Goal: Information Seeking & Learning: Learn about a topic

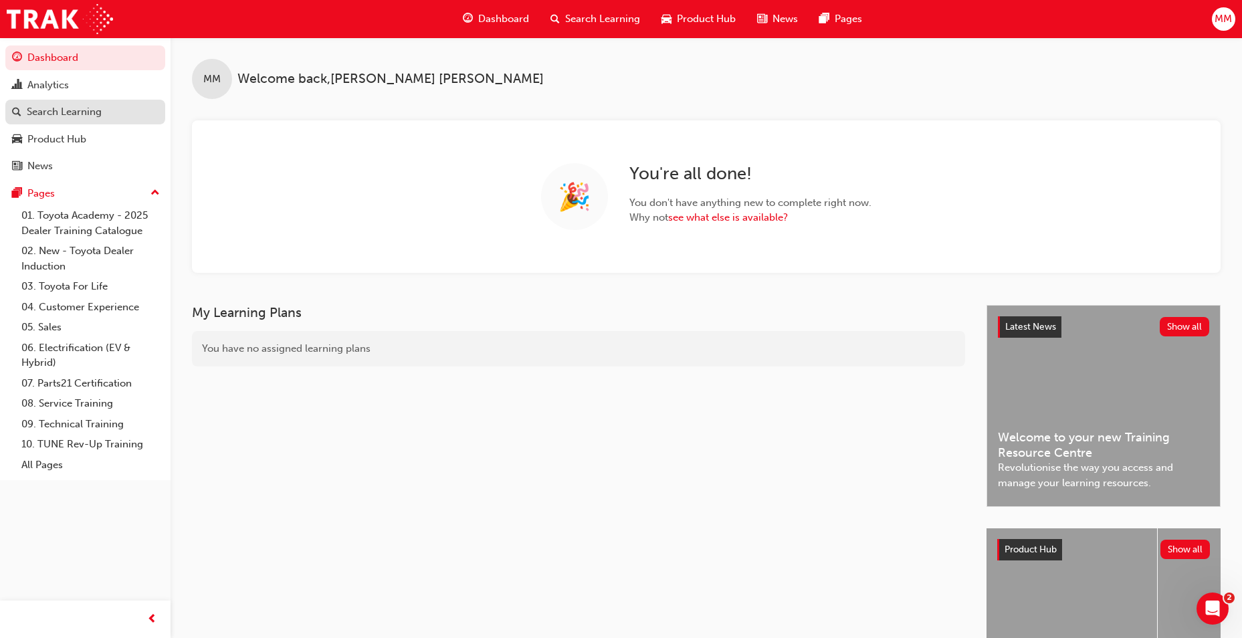
click at [107, 110] on div "Search Learning" at bounding box center [85, 112] width 147 height 17
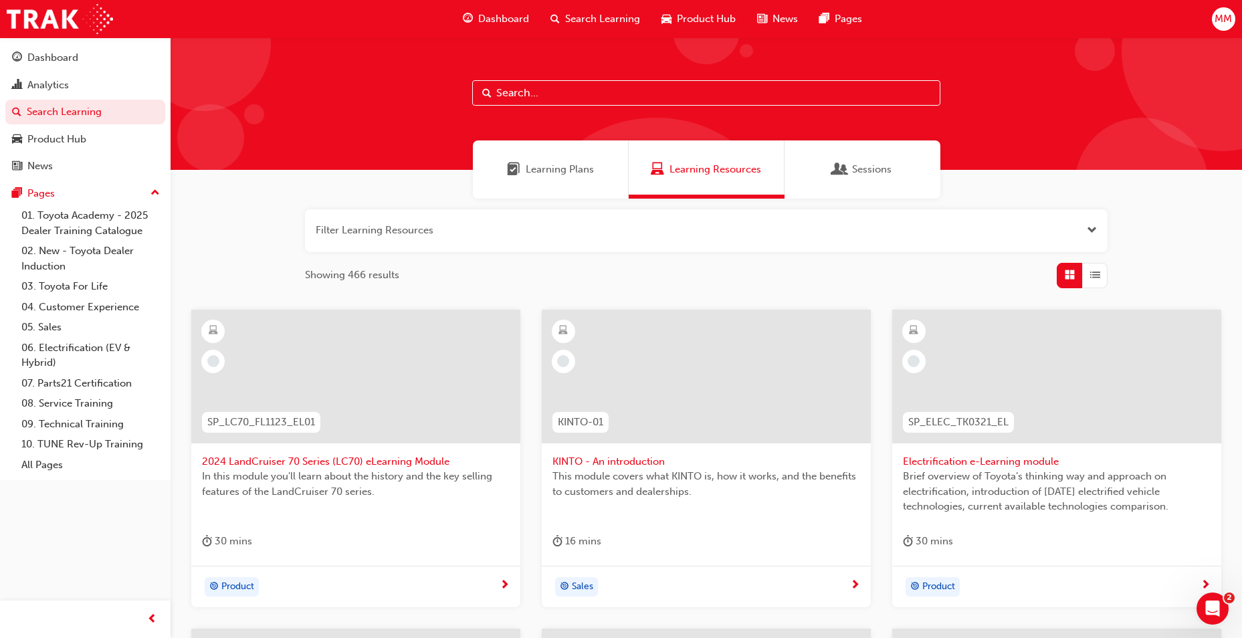
click at [914, 168] on div "Sessions" at bounding box center [863, 169] width 156 height 58
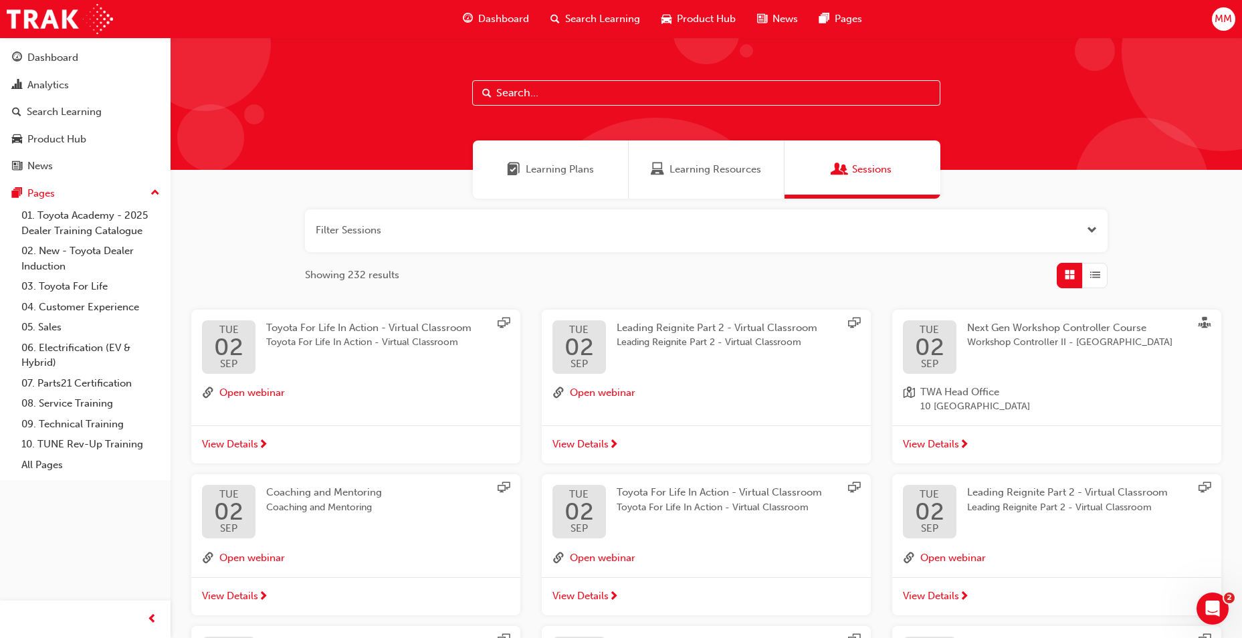
click at [415, 231] on button "button" at bounding box center [706, 230] width 803 height 43
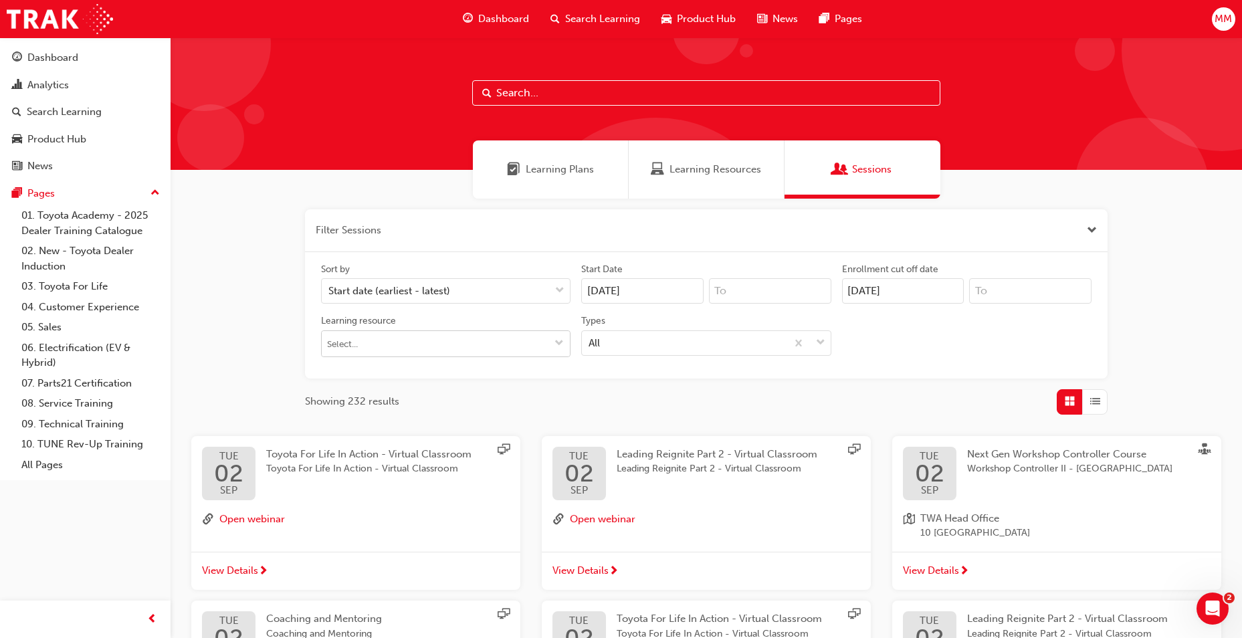
click at [561, 347] on span "down-icon" at bounding box center [559, 344] width 9 height 11
click at [624, 343] on div "All" at bounding box center [684, 342] width 204 height 23
click at [590, 343] on input "Types All" at bounding box center [589, 342] width 1 height 11
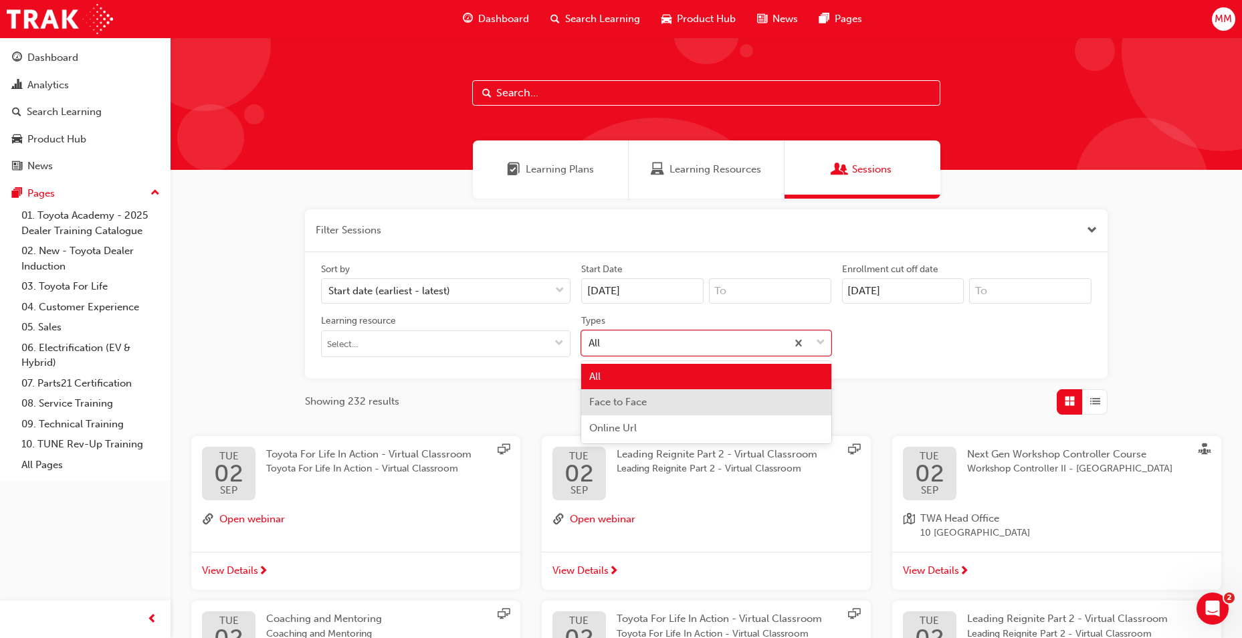
click at [636, 407] on span "Face to Face" at bounding box center [618, 402] width 58 height 12
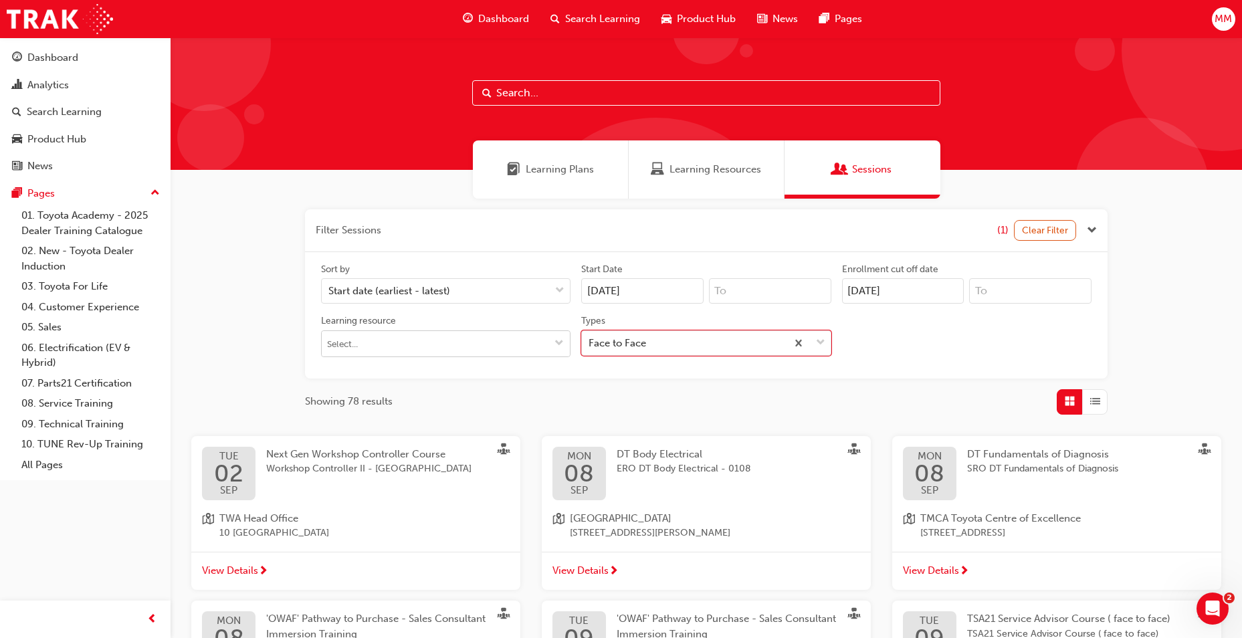
click at [485, 339] on input "Learning resource" at bounding box center [446, 343] width 248 height 25
type input "DT F"
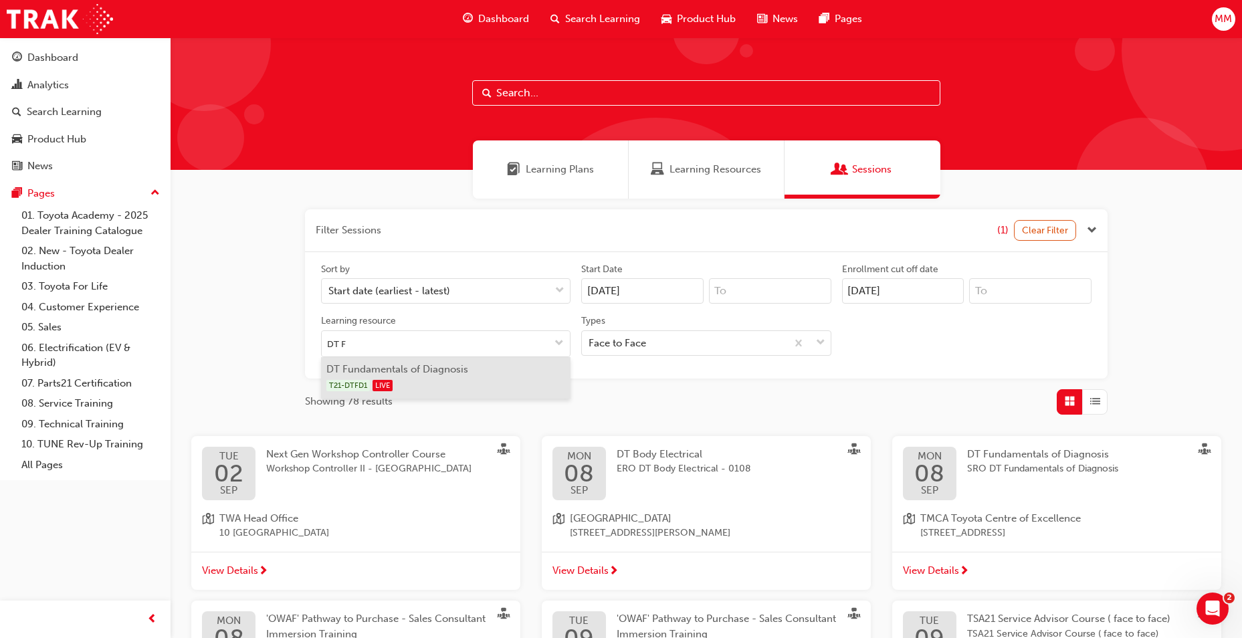
click at [472, 388] on div "T21-DTFD1 LIVE" at bounding box center [446, 385] width 240 height 17
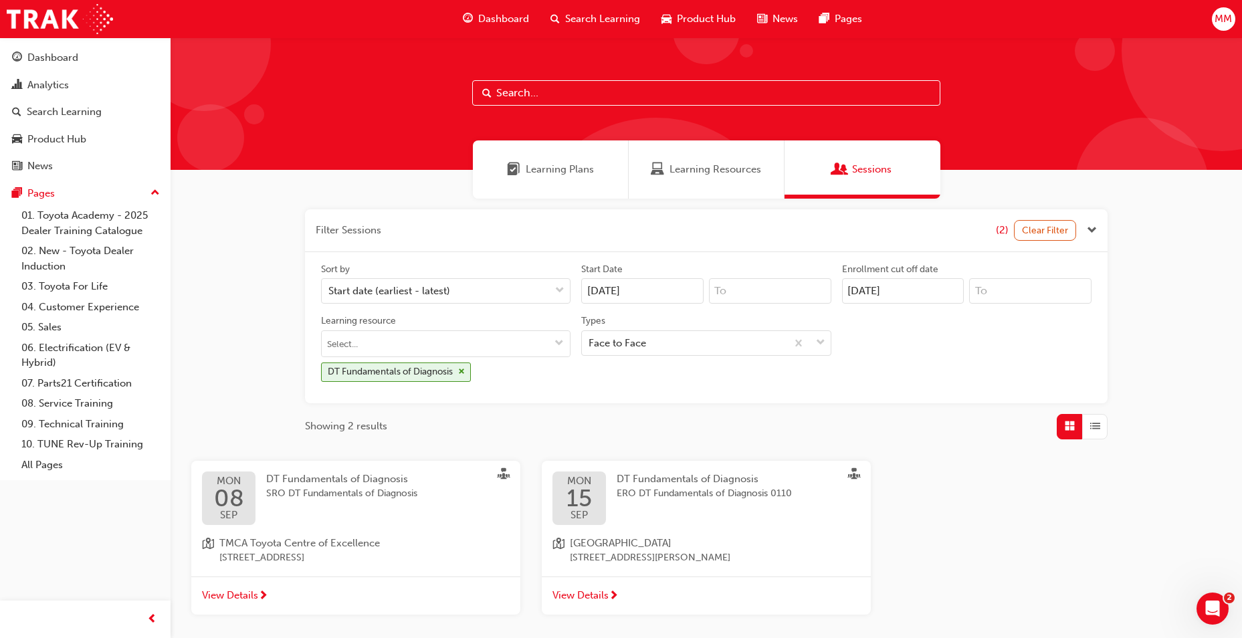
click at [432, 507] on div "DT Fundamentals of Diagnosis SRO DT Fundamentals of Diagnosis" at bounding box center [352, 499] width 173 height 54
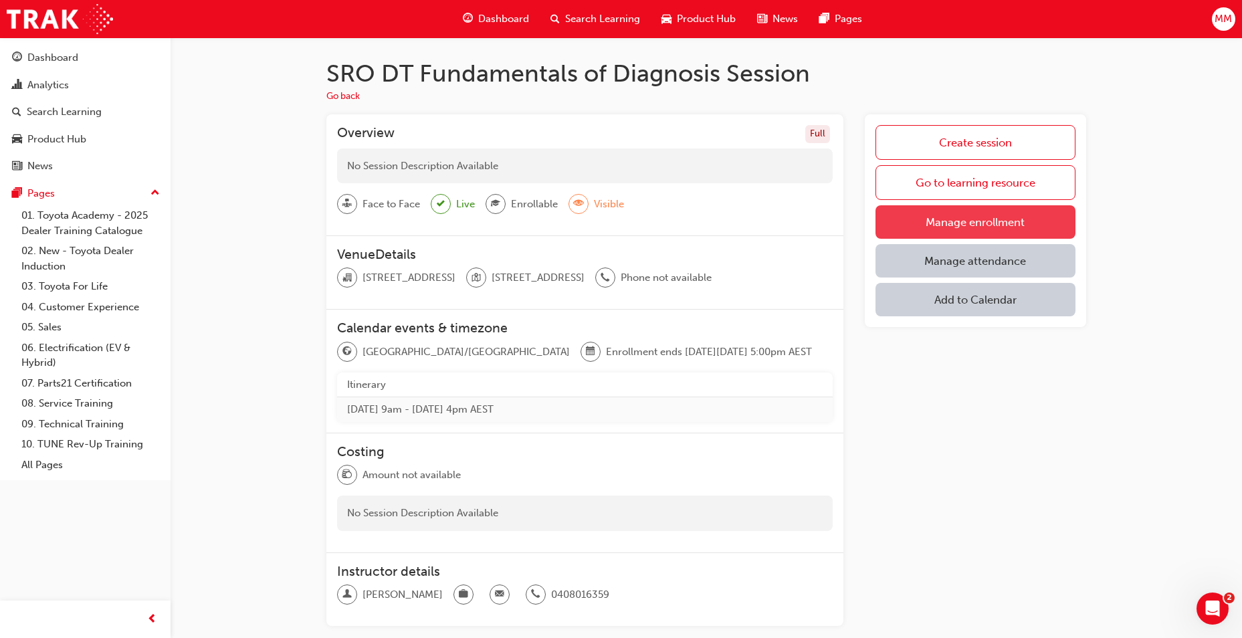
click at [985, 221] on link "Manage enrollment" at bounding box center [976, 221] width 200 height 33
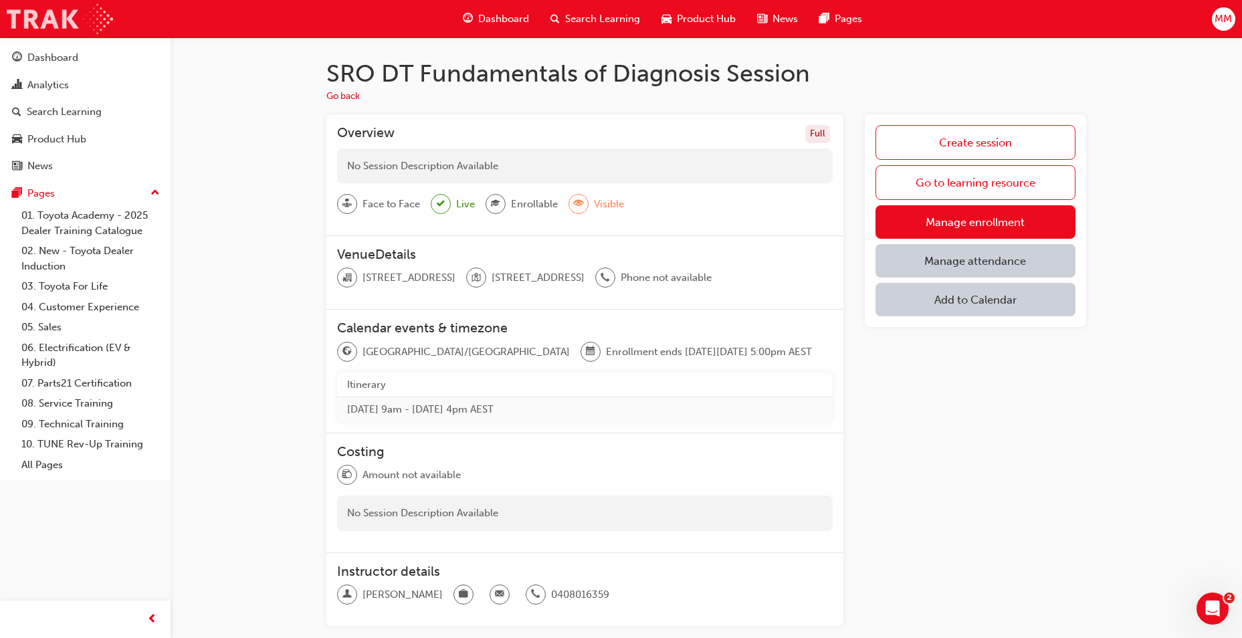
click at [56, 22] on img at bounding box center [60, 19] width 106 height 30
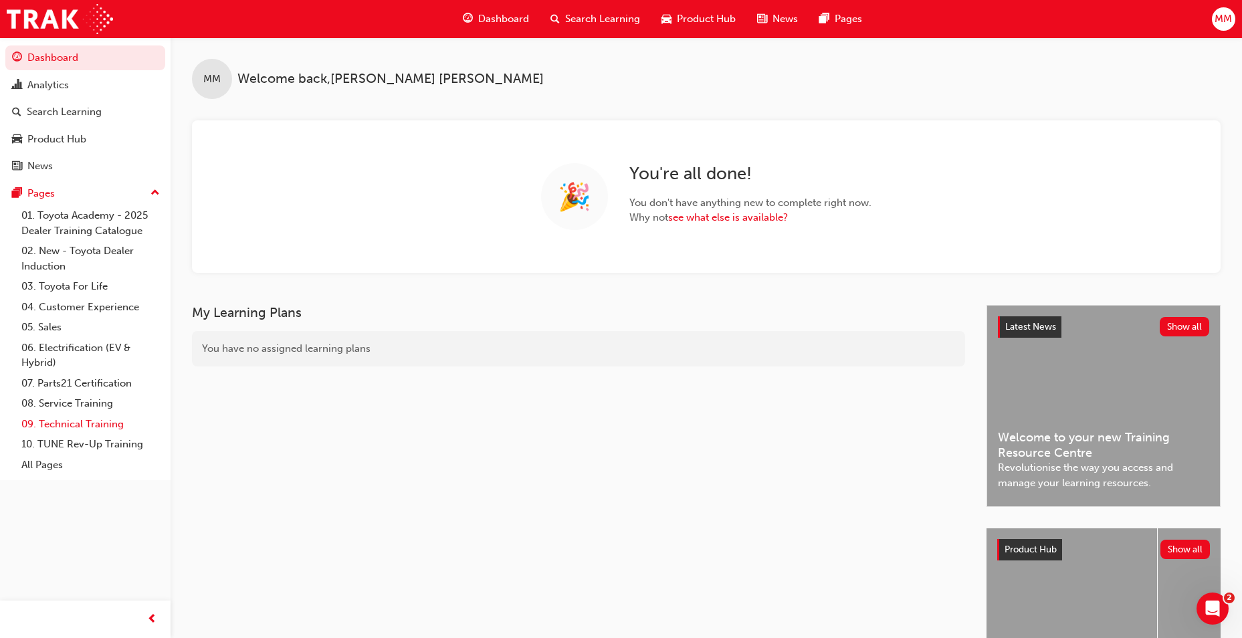
click at [79, 421] on link "09. Technical Training" at bounding box center [90, 424] width 149 height 21
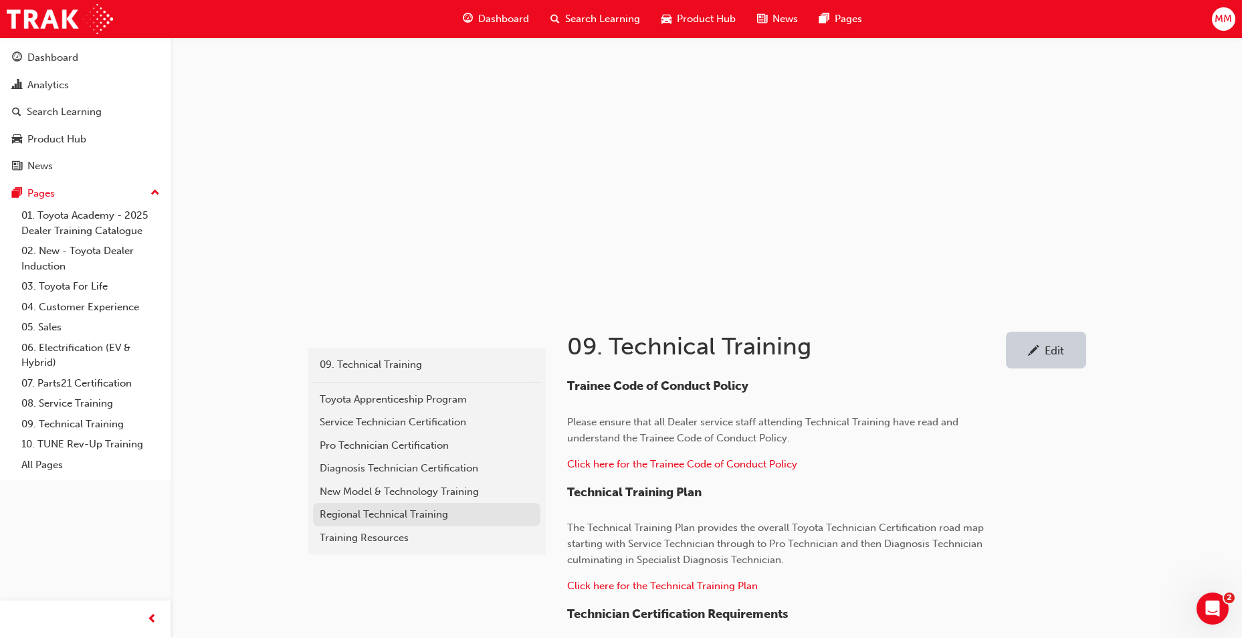
click at [384, 518] on div "Regional Technical Training" at bounding box center [427, 514] width 214 height 15
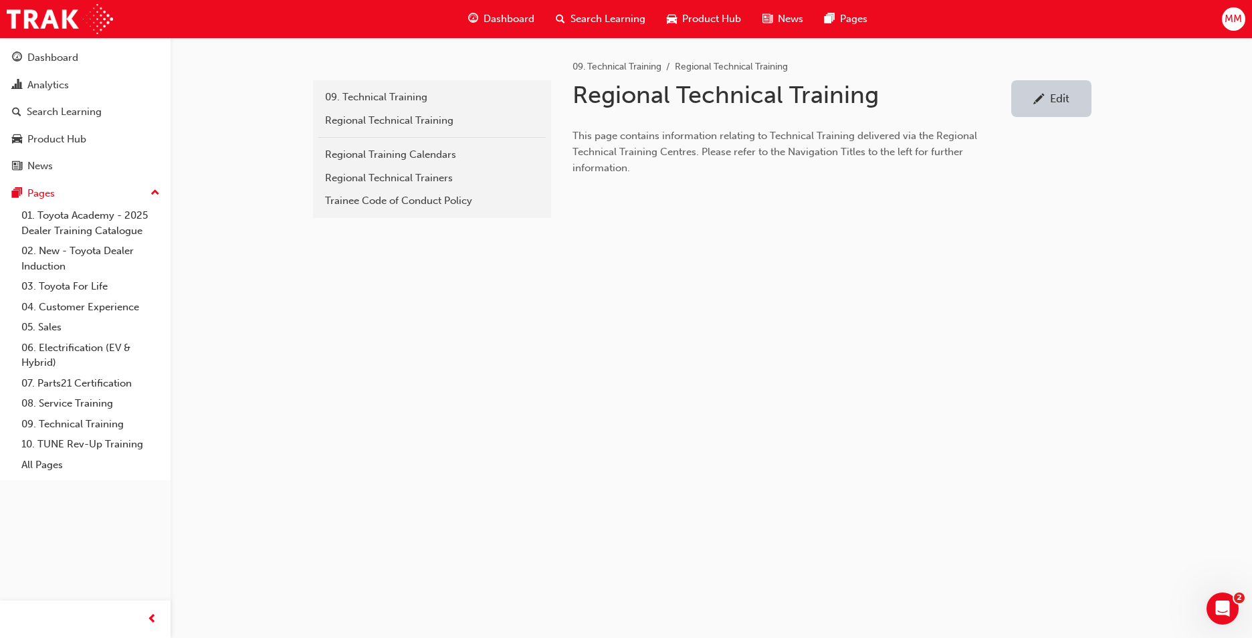
click at [480, 407] on div "f43b066d-db71-4b89-85b8-cefbb457235c 09. Technical Training Regional Technical …" at bounding box center [626, 319] width 1252 height 638
click at [378, 318] on div "f43b066d-db71-4b89-85b8-cefbb457235c 09. Technical Training Regional Technical …" at bounding box center [626, 319] width 1252 height 638
click at [386, 161] on div "Regional Training Calendars" at bounding box center [432, 154] width 214 height 15
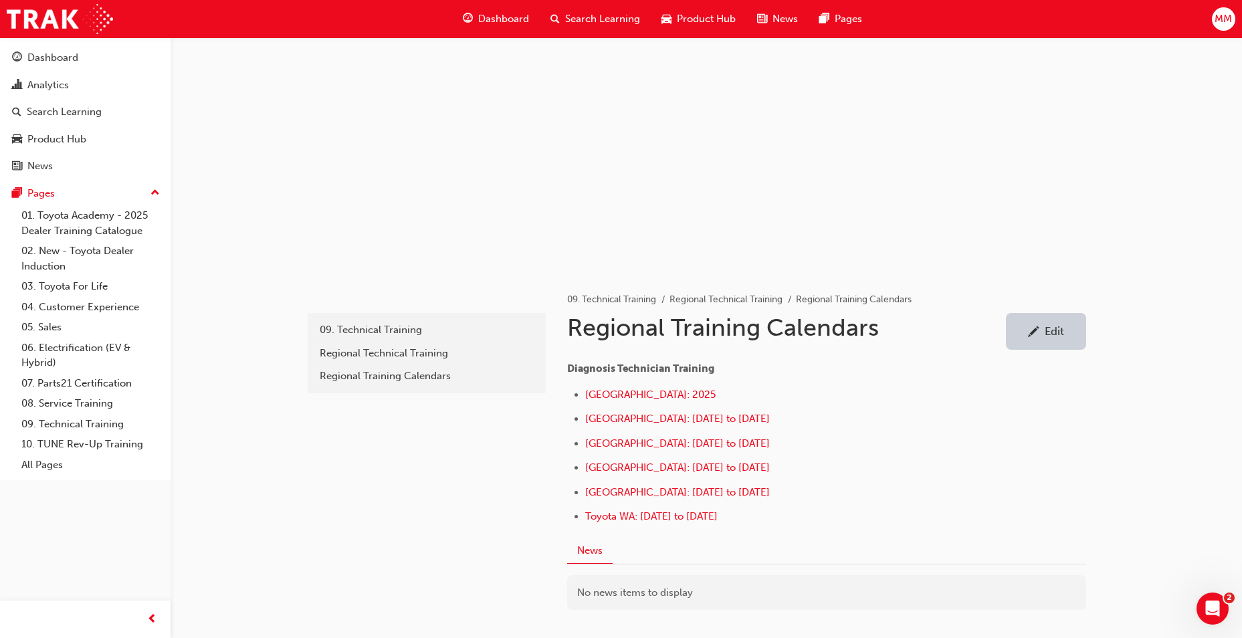
scroll to position [67, 0]
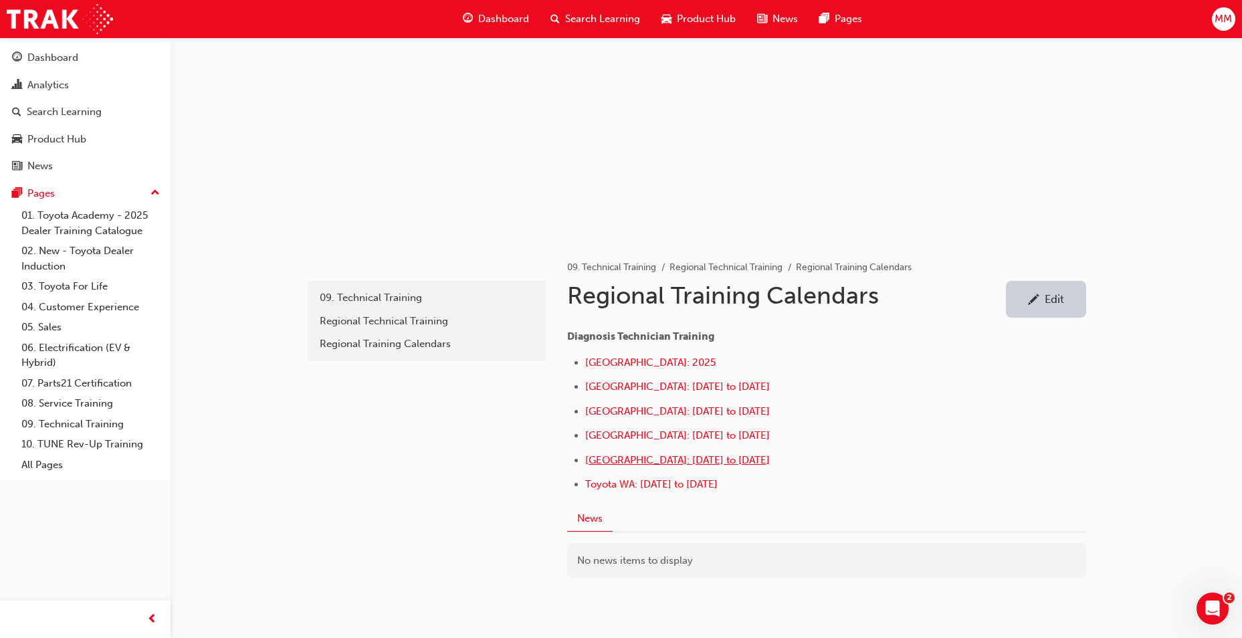
click at [595, 454] on span "[GEOGRAPHIC_DATA]: [DATE] to [DATE]" at bounding box center [677, 460] width 185 height 12
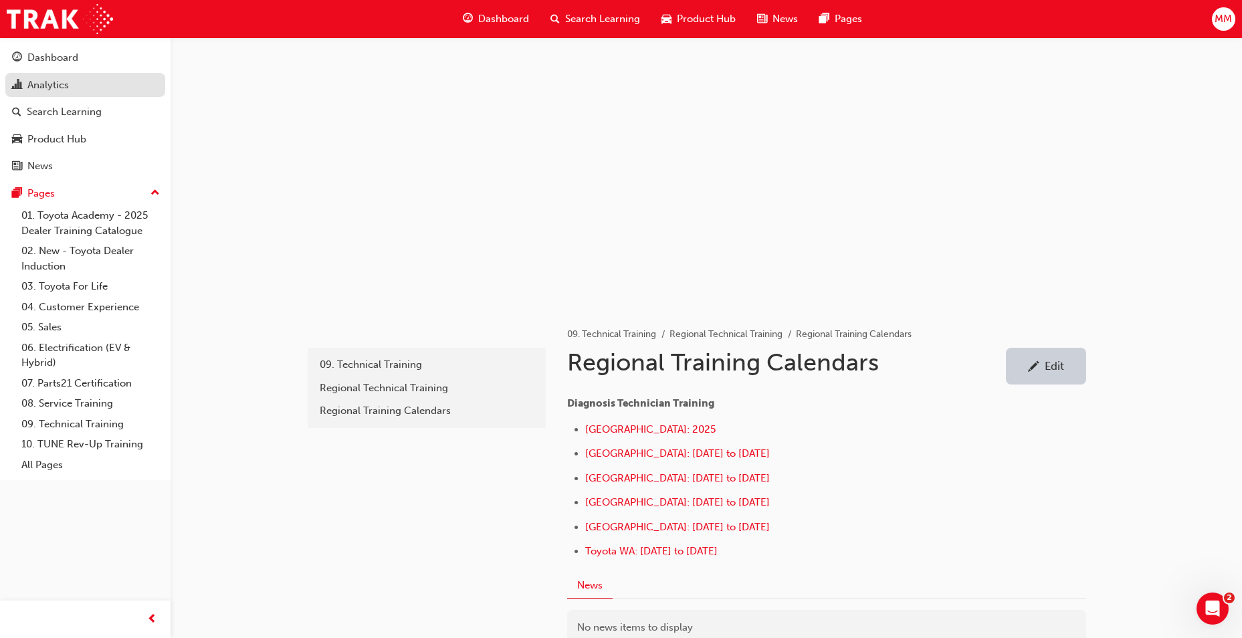
click at [64, 86] on div "Analytics" at bounding box center [47, 85] width 41 height 15
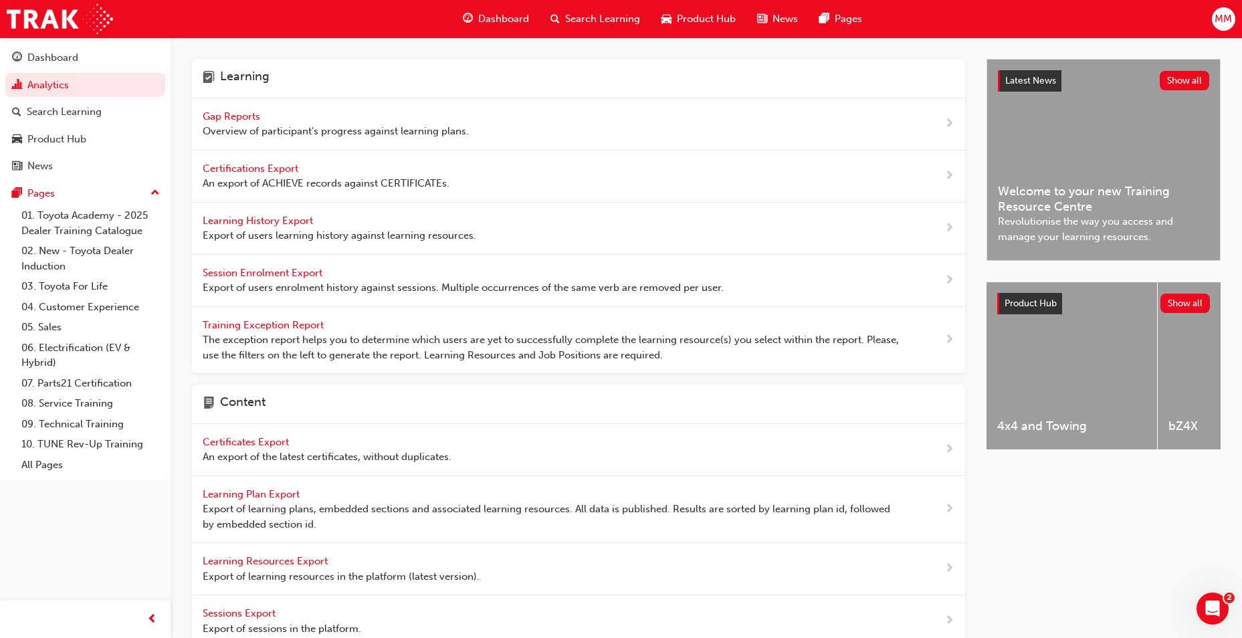
click at [246, 118] on span "Gap Reports" at bounding box center [233, 116] width 60 height 12
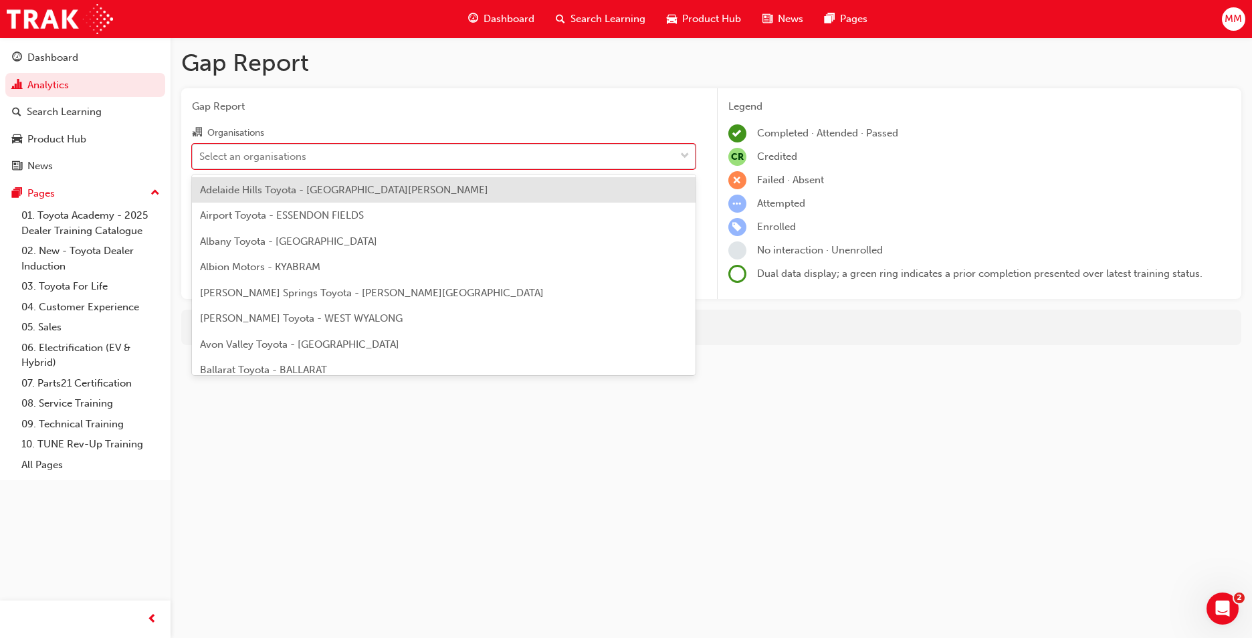
click at [246, 163] on div "Select an organisations" at bounding box center [252, 156] width 107 height 15
click at [201, 161] on input "Organisations option Adelaide Hills Toyota - MOUNT BARKER focused, 1 of 301. 30…" at bounding box center [199, 155] width 1 height 11
type input "wa"
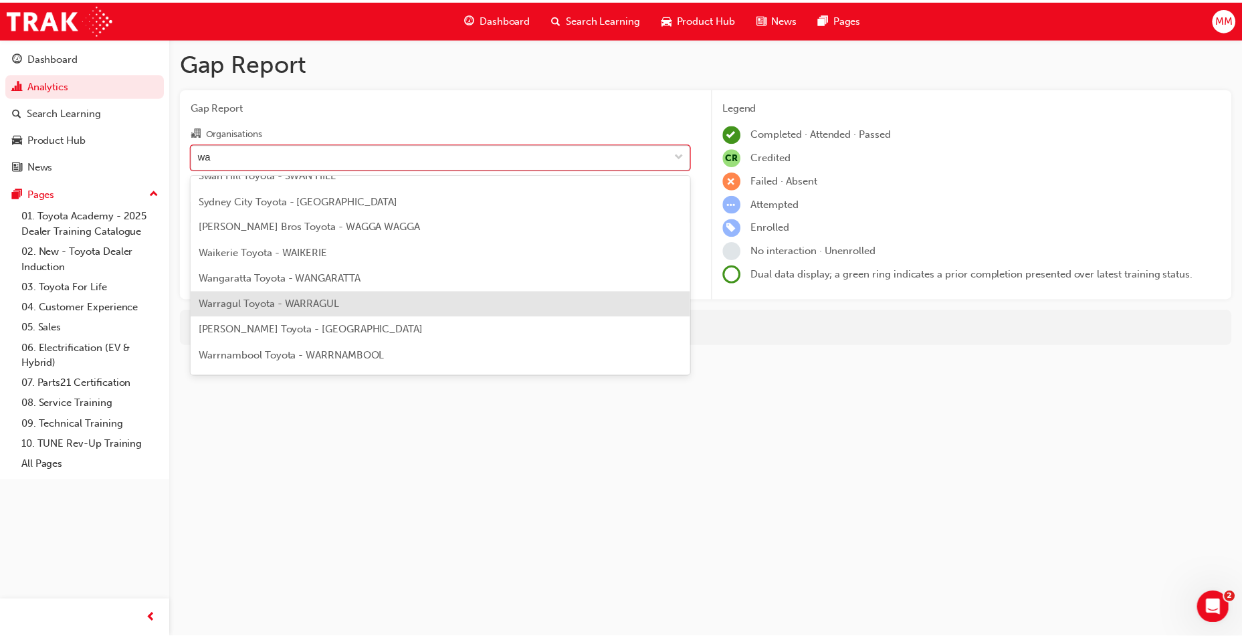
scroll to position [449, 0]
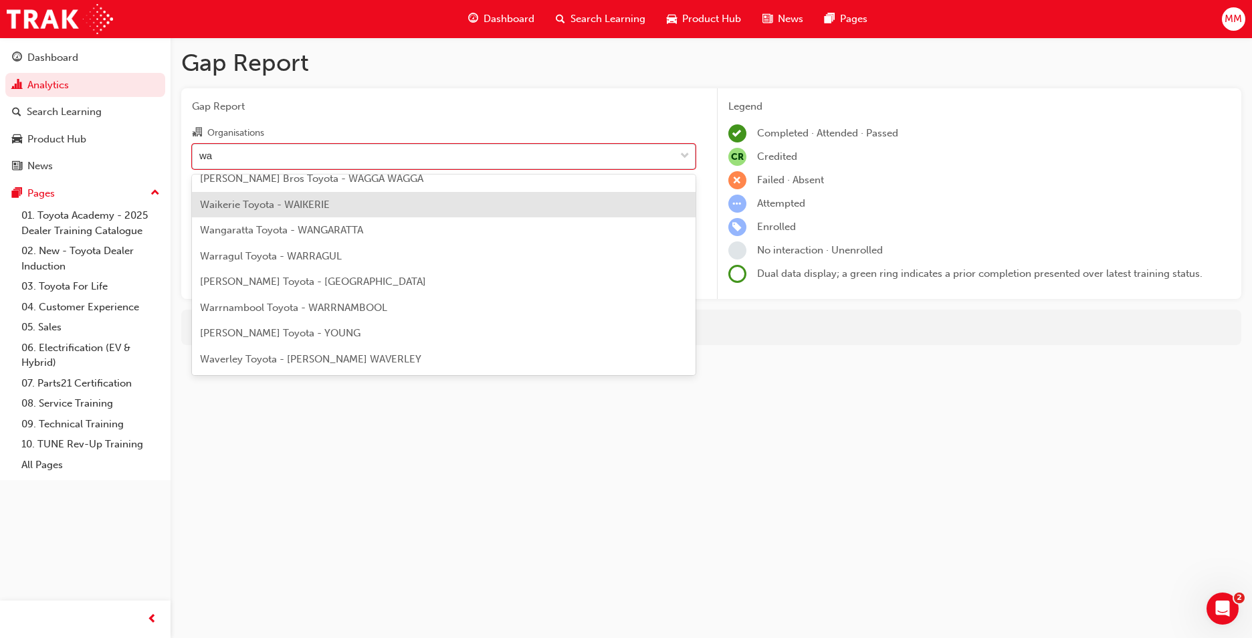
click at [304, 211] on div "Waikerie Toyota - WAIKERIE" at bounding box center [444, 205] width 504 height 26
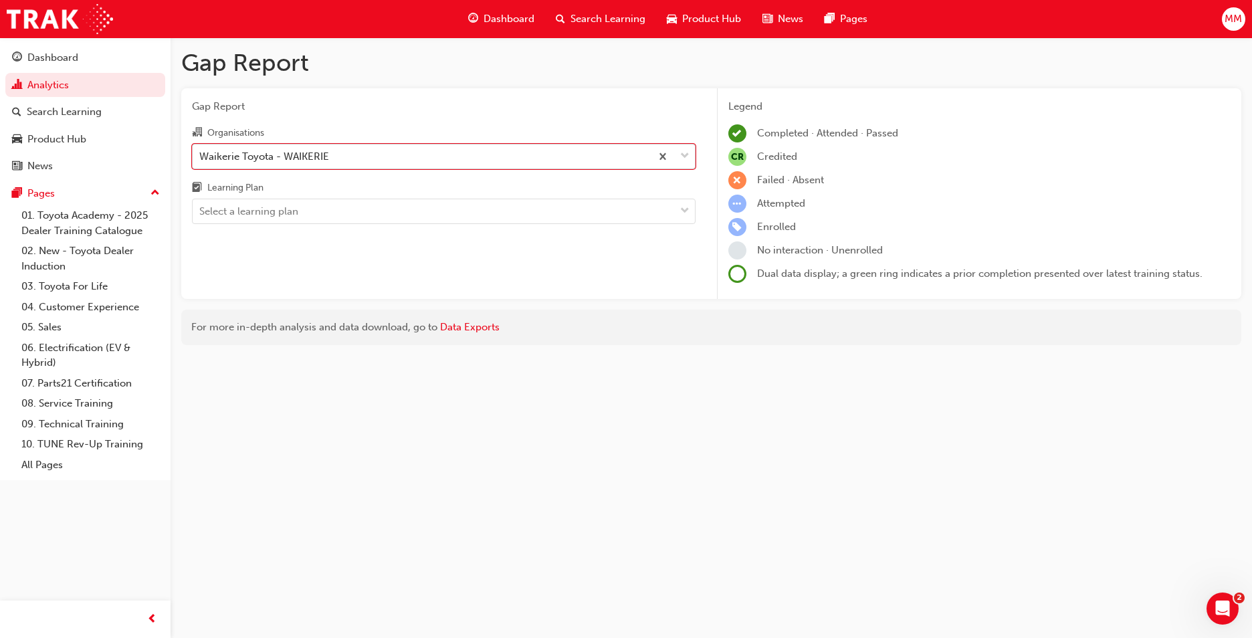
click at [304, 211] on div "Select a learning plan" at bounding box center [434, 211] width 482 height 23
click at [201, 211] on input "Learning Plan Select a learning plan" at bounding box center [199, 210] width 1 height 11
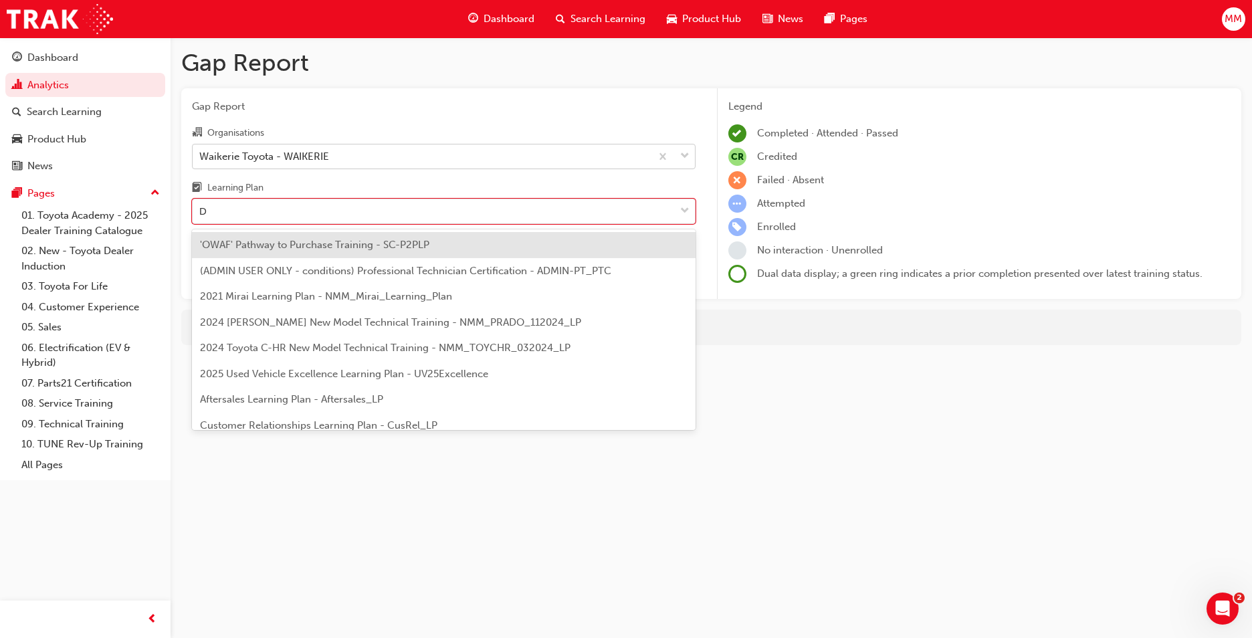
type input "DT"
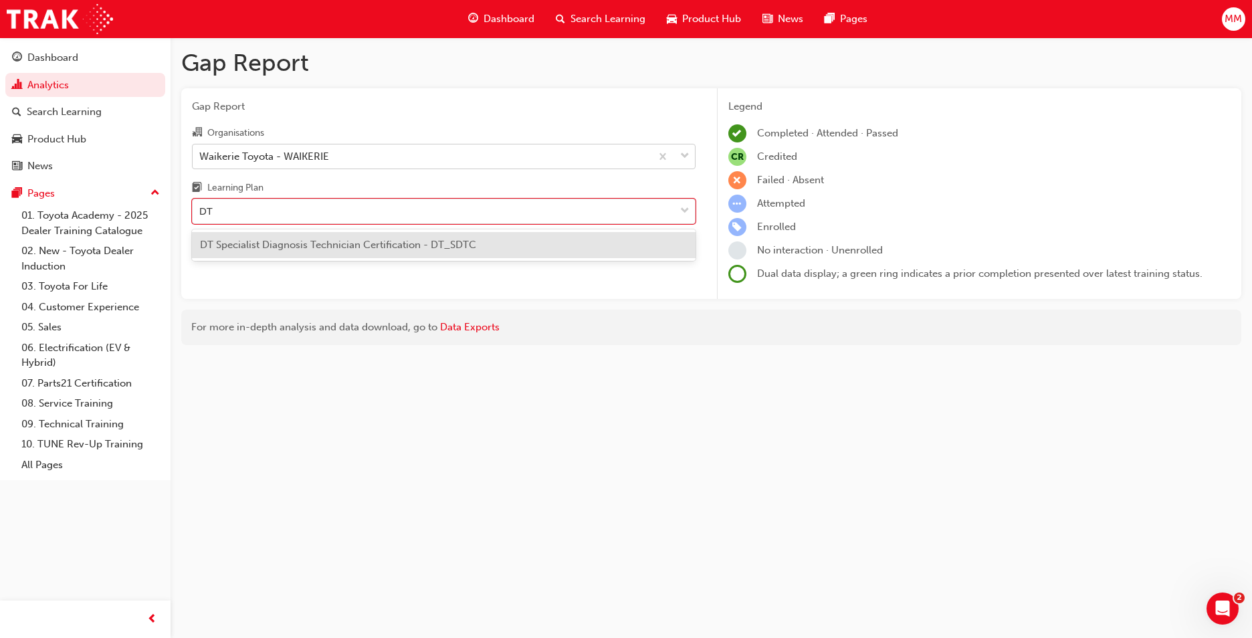
click at [335, 252] on div "DT Specialist Diagnosis Technician Certification - DT_SDTC" at bounding box center [444, 245] width 504 height 26
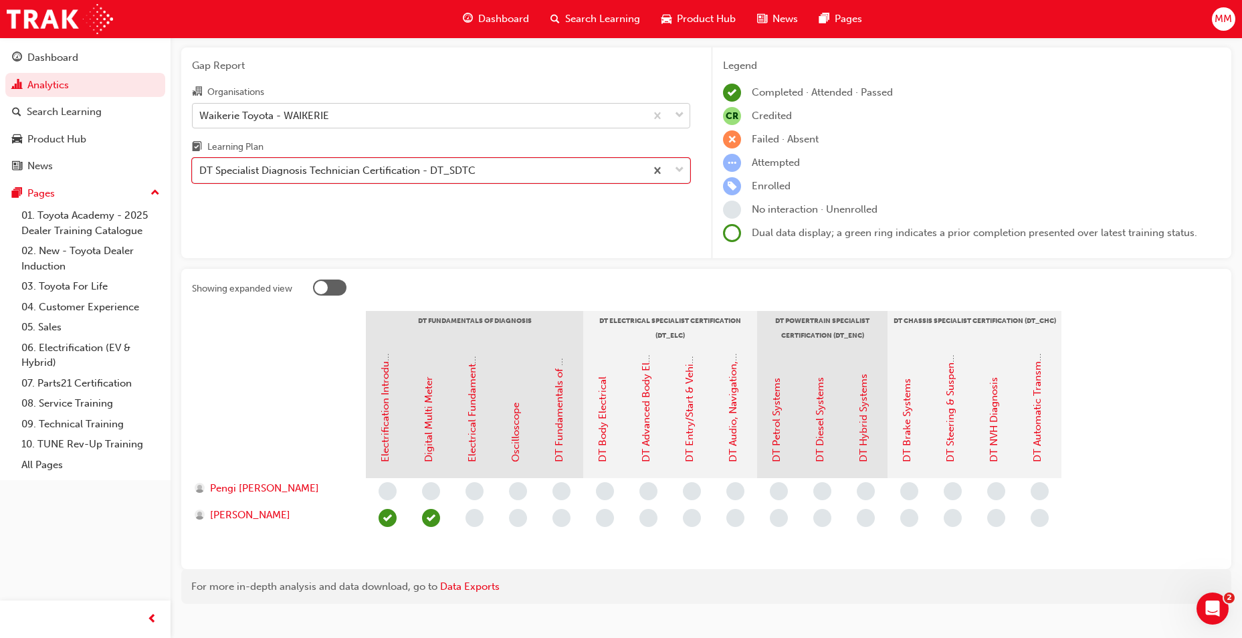
scroll to position [62, 0]
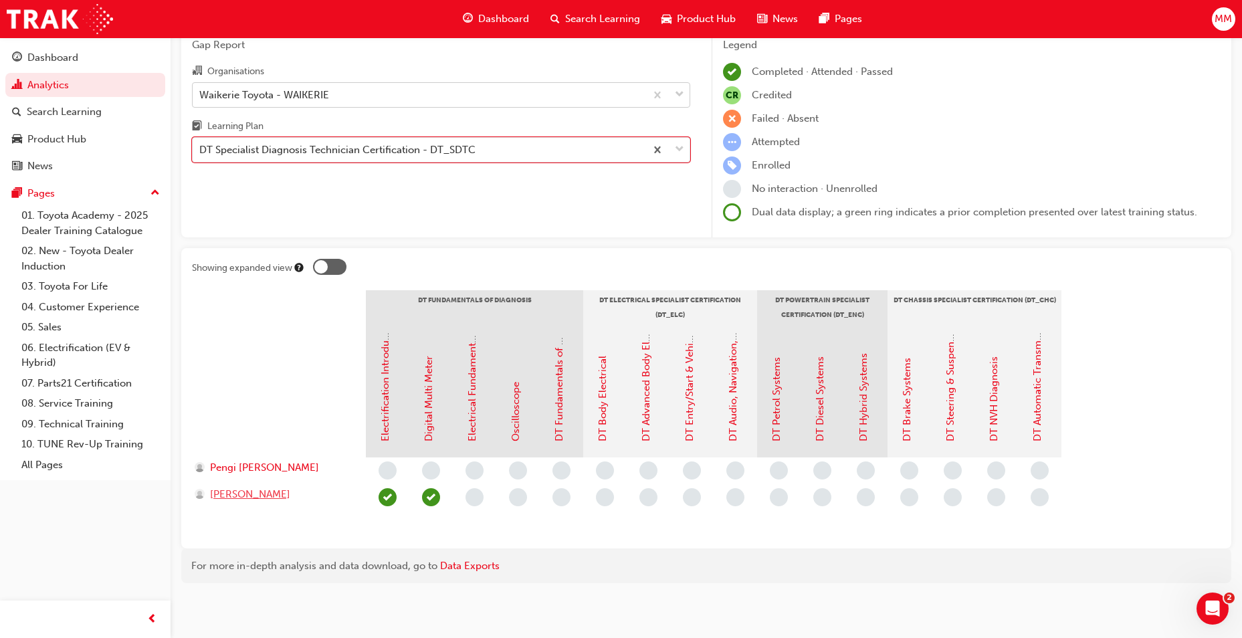
click at [248, 496] on span "christophera brown" at bounding box center [250, 494] width 80 height 15
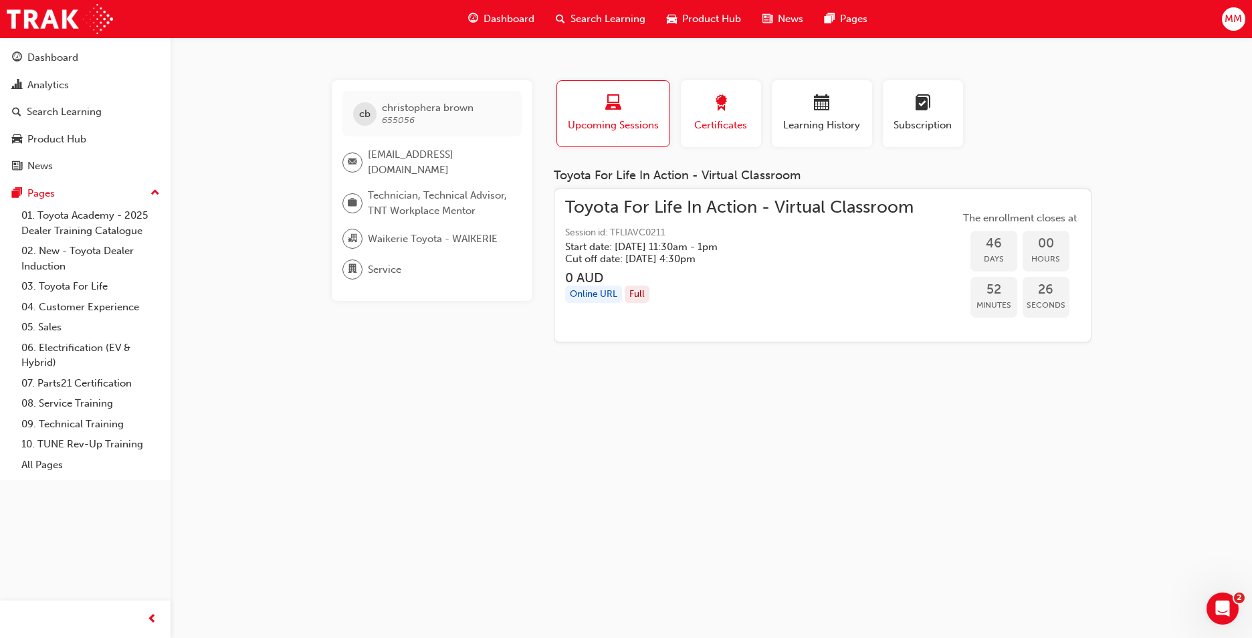
click at [720, 101] on span "award-icon" at bounding box center [721, 104] width 16 height 18
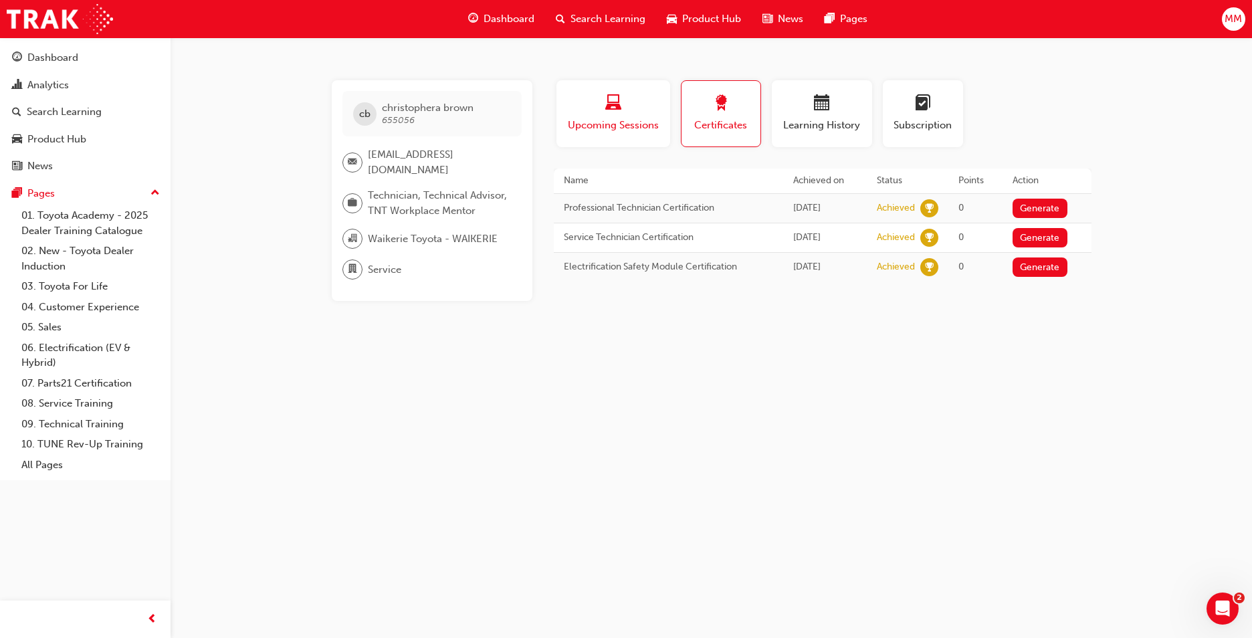
click at [648, 111] on div "button" at bounding box center [614, 105] width 94 height 21
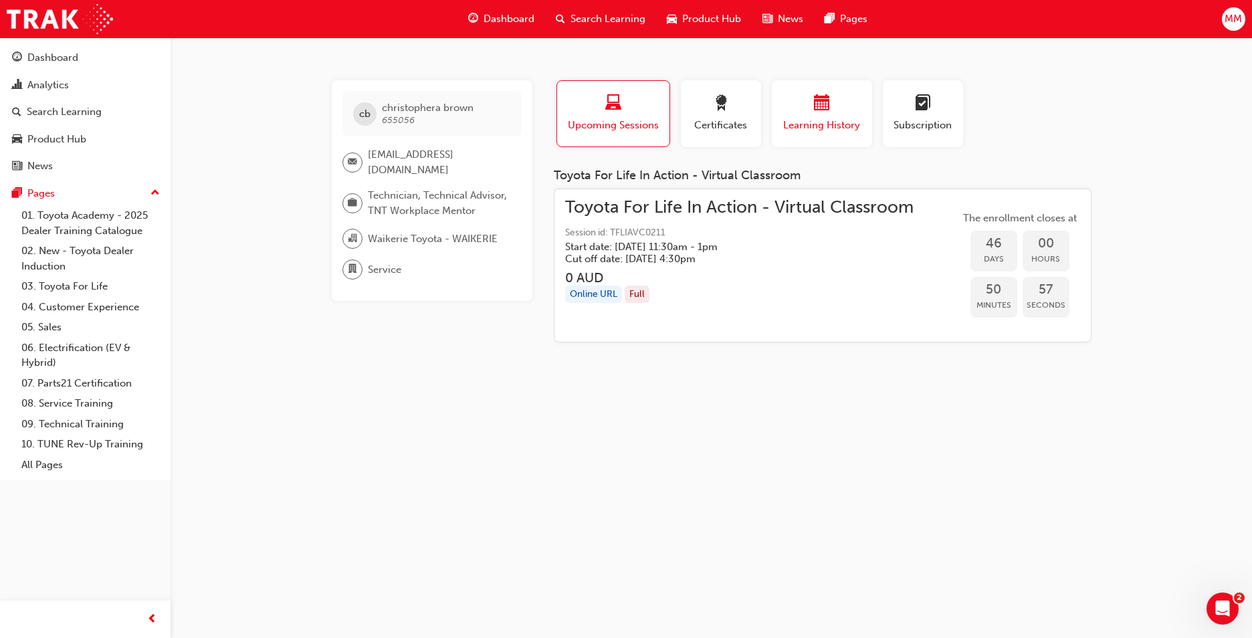
click at [816, 104] on span "calendar-icon" at bounding box center [822, 104] width 16 height 18
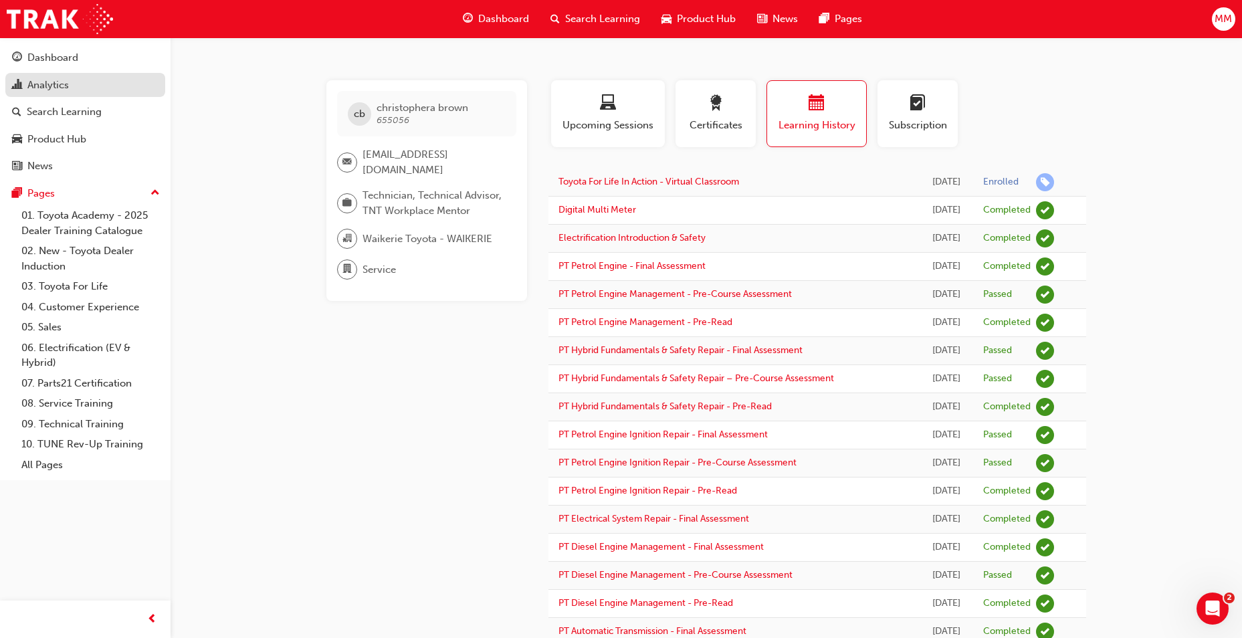
click at [60, 94] on link "Analytics" at bounding box center [85, 85] width 160 height 25
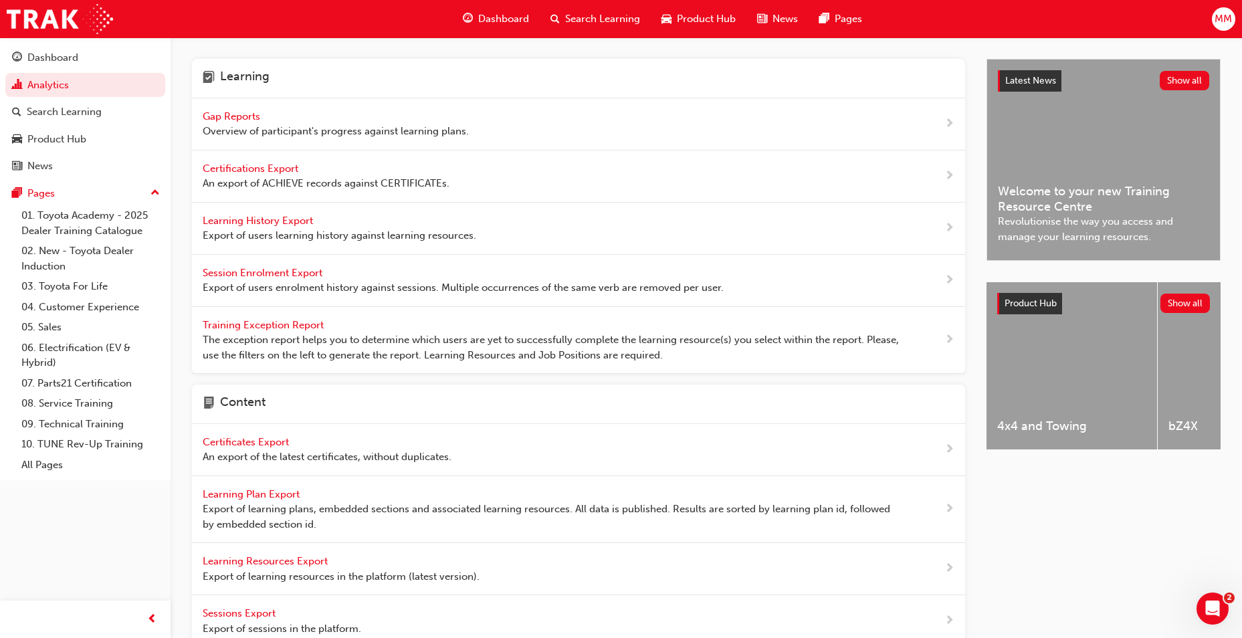
click at [252, 118] on span "Gap Reports" at bounding box center [233, 116] width 60 height 12
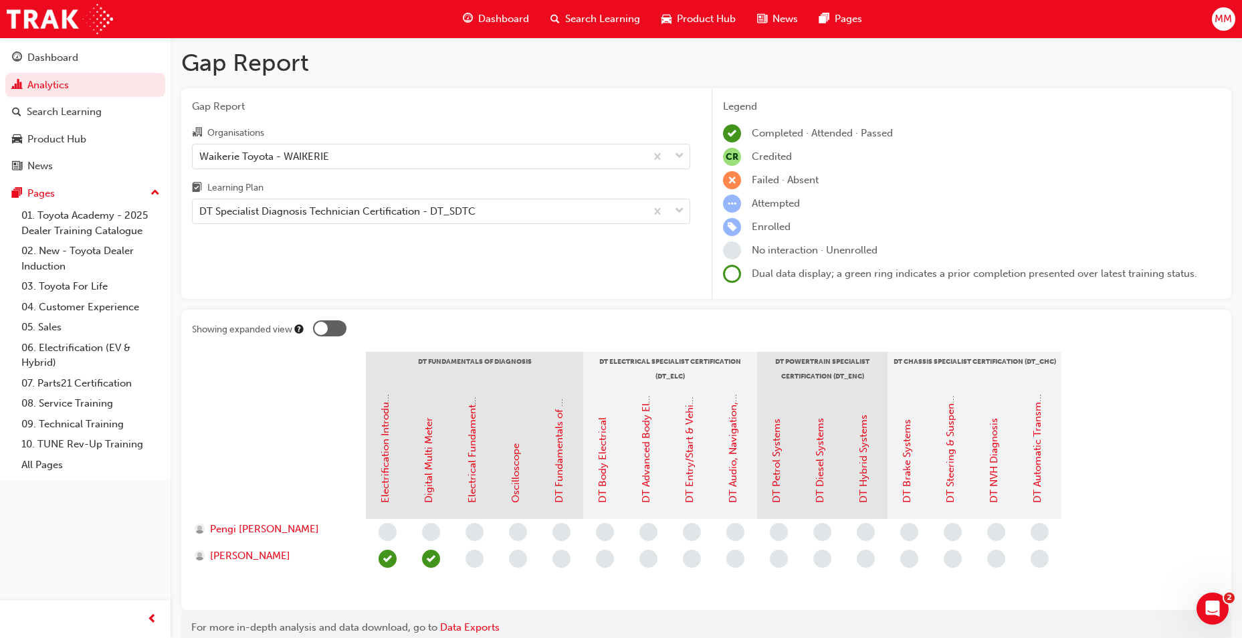
click at [391, 272] on div "Gap Report Organisations Waikerie Toyota - WAIKERIE Learning Plan DT Specialist…" at bounding box center [441, 193] width 520 height 211
click at [376, 114] on div "Gap Report Organisations Waikerie Toyota - WAIKERIE Learning Plan DT Specialist…" at bounding box center [441, 193] width 520 height 211
click at [106, 421] on link "09. Technical Training" at bounding box center [90, 424] width 149 height 21
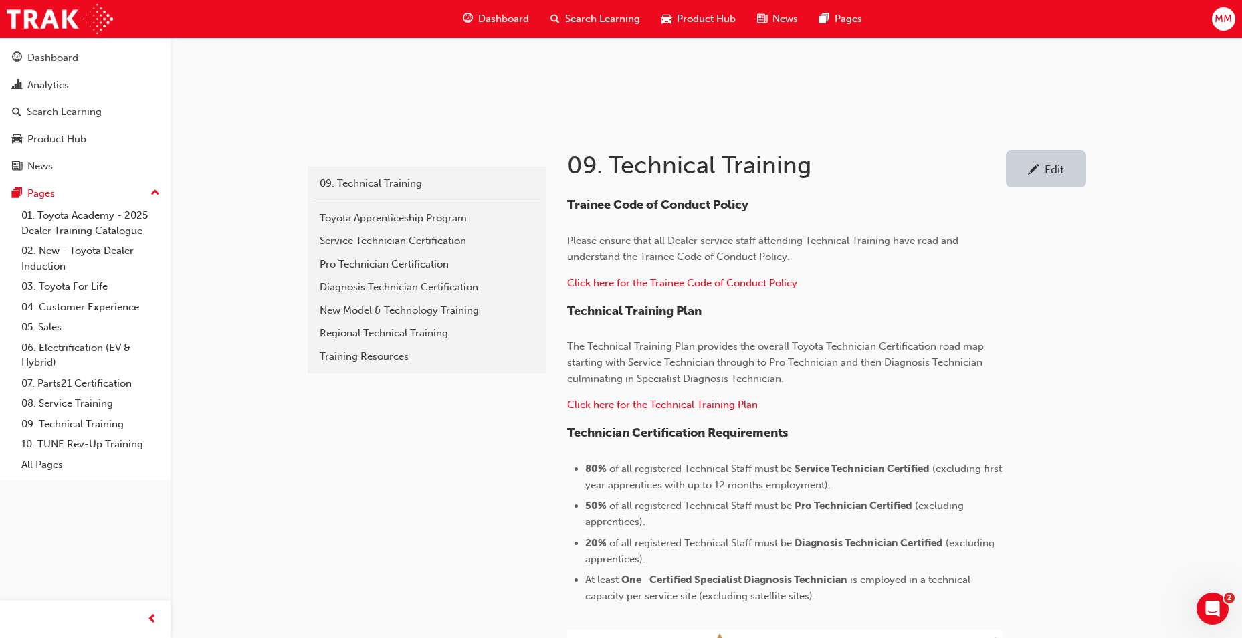
scroll to position [67, 0]
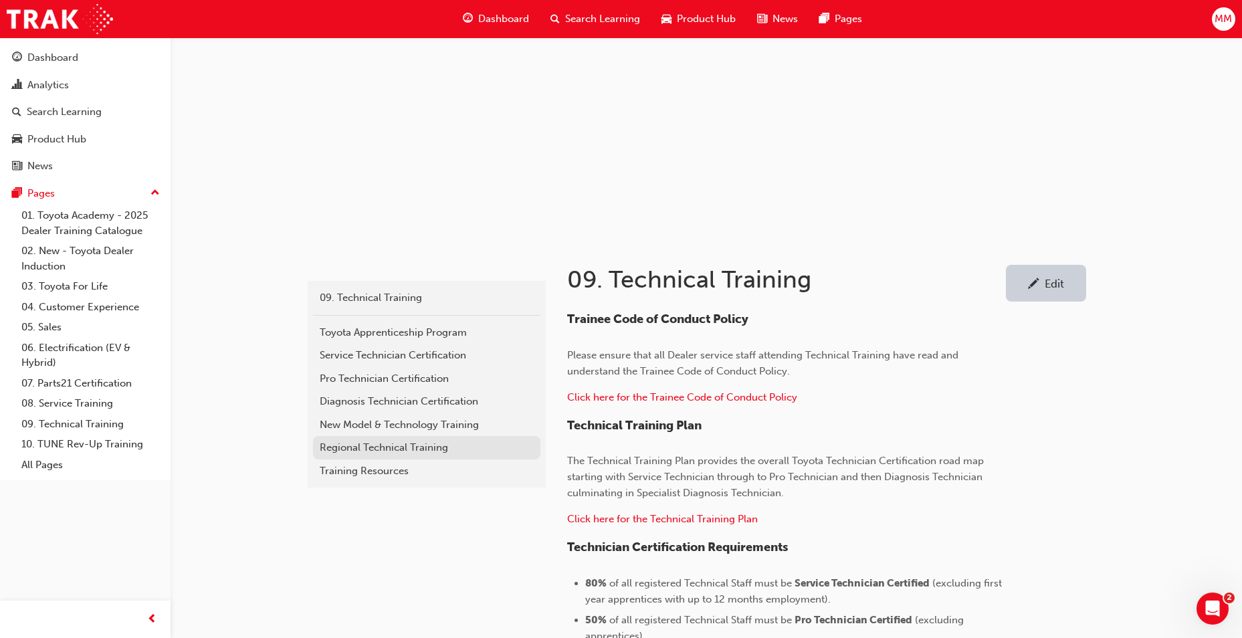
click at [390, 443] on div "Regional Technical Training" at bounding box center [427, 447] width 214 height 15
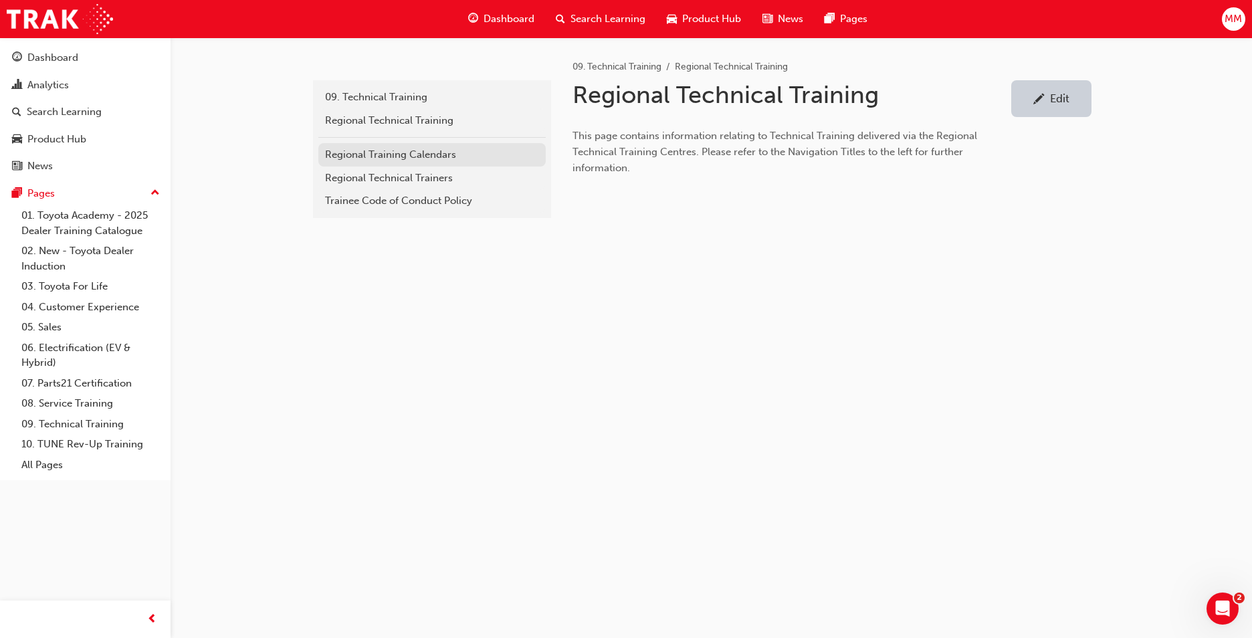
click at [417, 152] on div "Regional Training Calendars" at bounding box center [432, 154] width 214 height 15
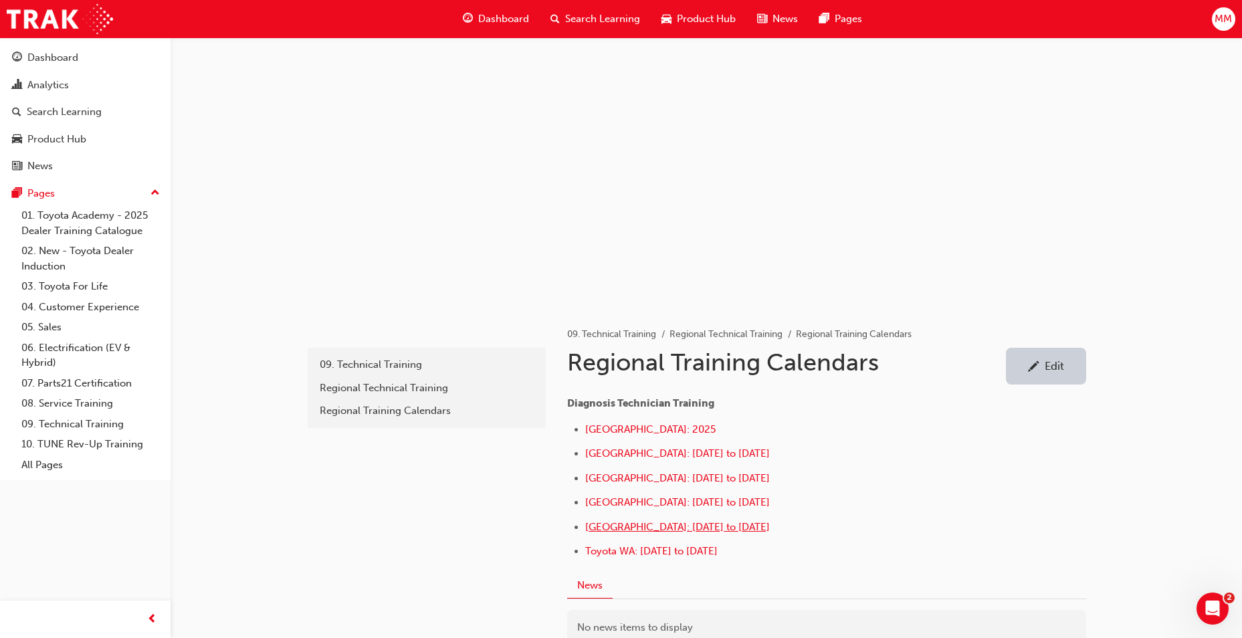
click at [610, 529] on span "[GEOGRAPHIC_DATA]: [DATE] to [DATE]" at bounding box center [677, 527] width 185 height 12
click at [66, 52] on div "Dashboard" at bounding box center [52, 57] width 51 height 15
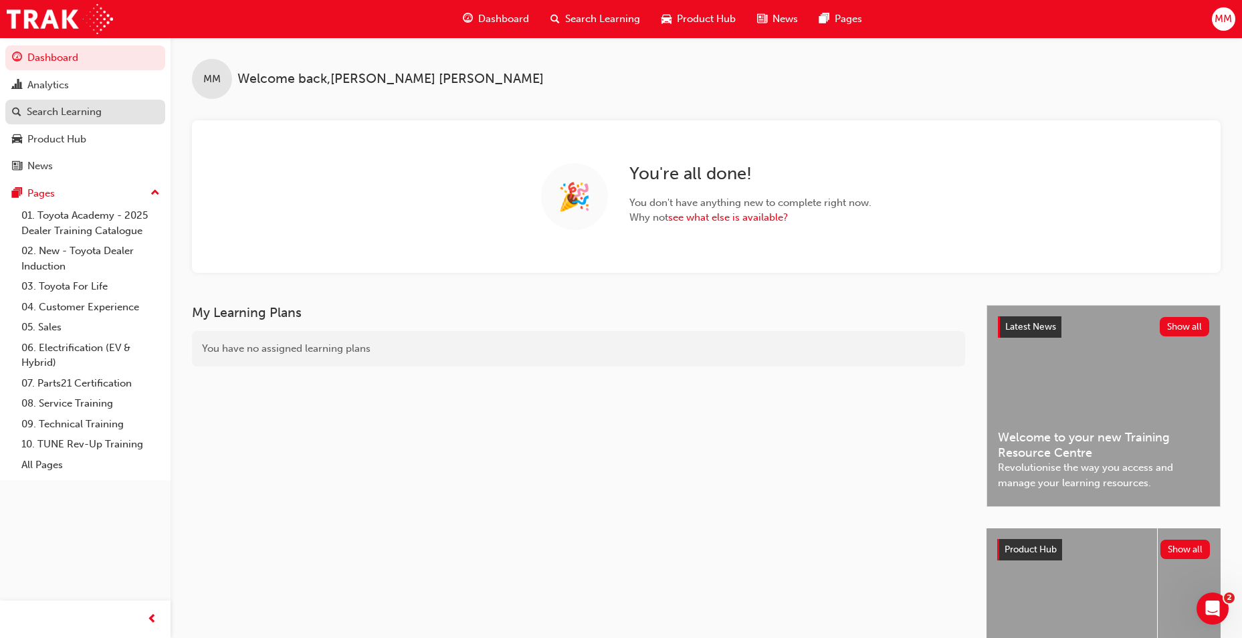
click at [87, 106] on div "Search Learning" at bounding box center [64, 111] width 75 height 15
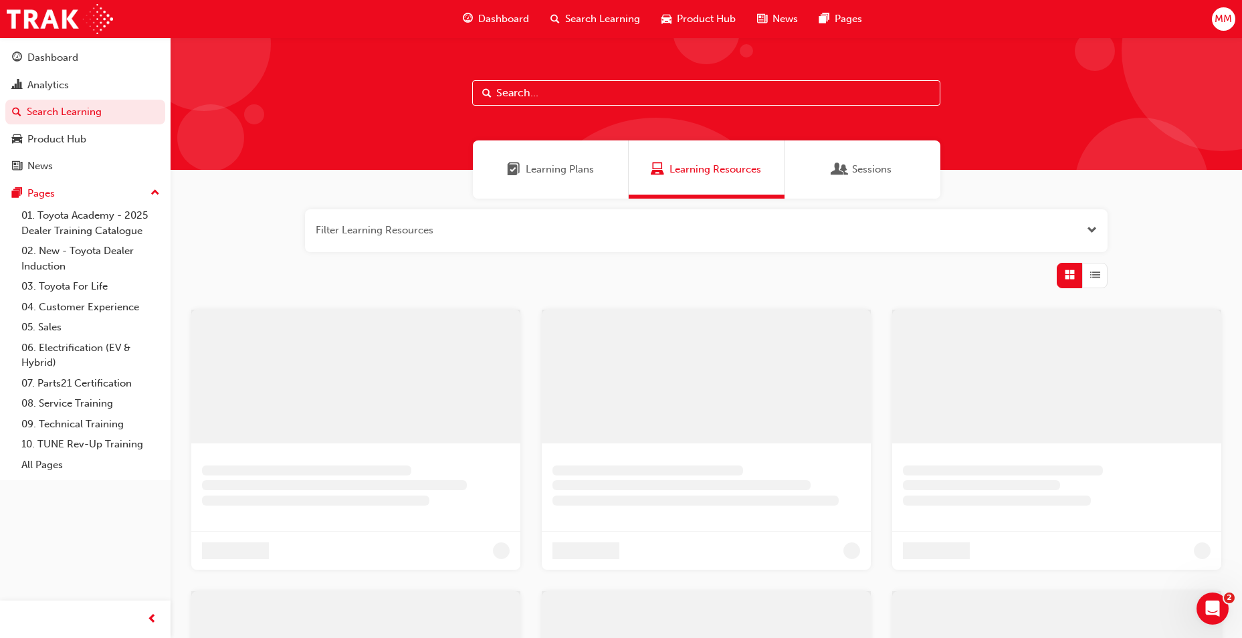
click at [881, 147] on div "Sessions" at bounding box center [863, 169] width 156 height 58
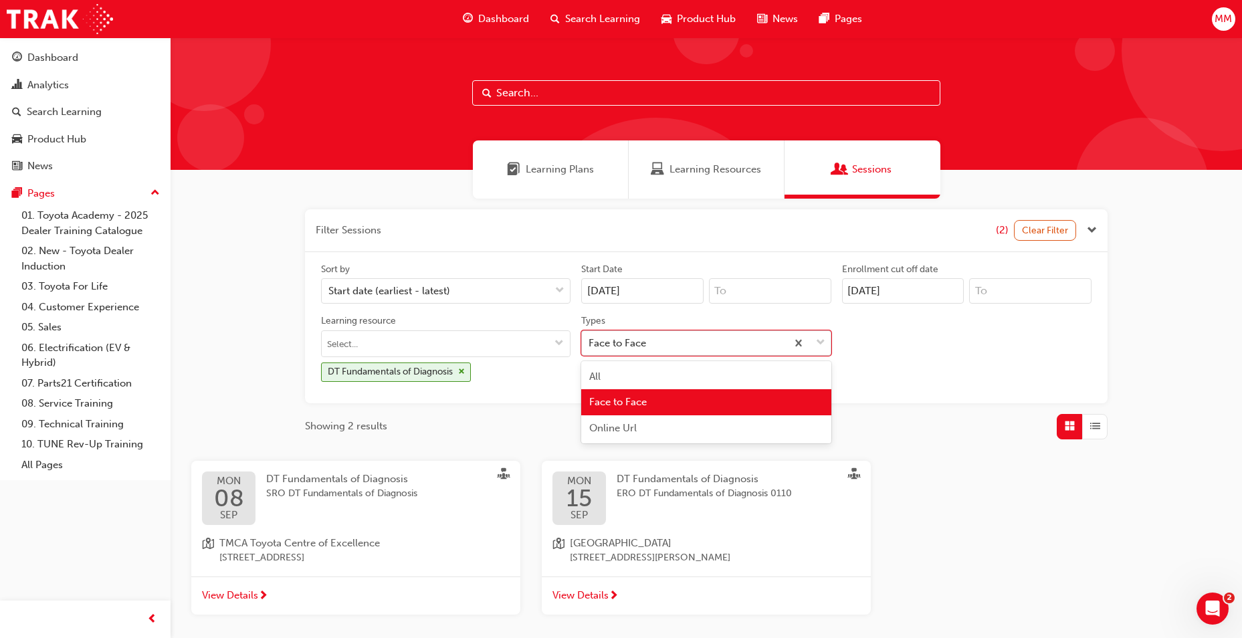
click at [699, 341] on div "Face to Face" at bounding box center [684, 342] width 204 height 23
click at [590, 341] on input "Types option Face to Face focused, 2 of 3. 3 results available. Use Up and Down…" at bounding box center [589, 342] width 1 height 11
drag, startPoint x: 527, startPoint y: 405, endPoint x: 502, endPoint y: 387, distance: 30.8
click at [502, 387] on div "Filter Sessions (2) Clear Filter Sort by Start date (earliest - latest) Start D…" at bounding box center [706, 324] width 803 height 230
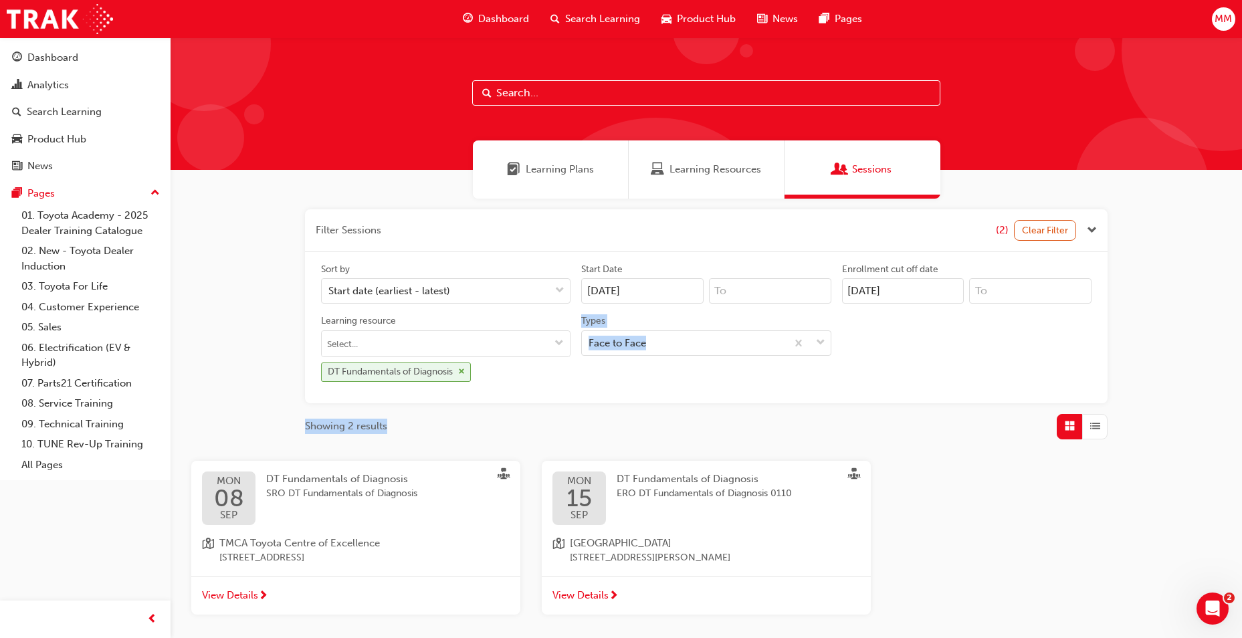
drag, startPoint x: 502, startPoint y: 387, endPoint x: 464, endPoint y: 372, distance: 40.5
click at [464, 372] on span "cross-icon" at bounding box center [461, 372] width 7 height 8
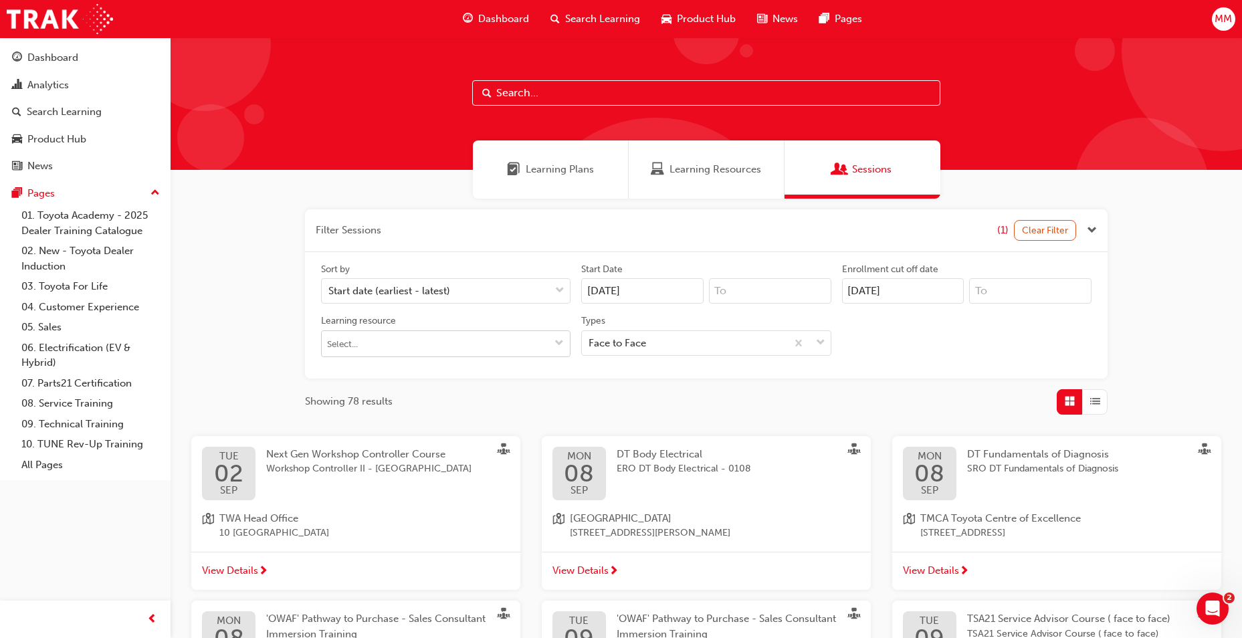
click at [553, 342] on button "Learning resource" at bounding box center [559, 343] width 21 height 25
type input "Petro"
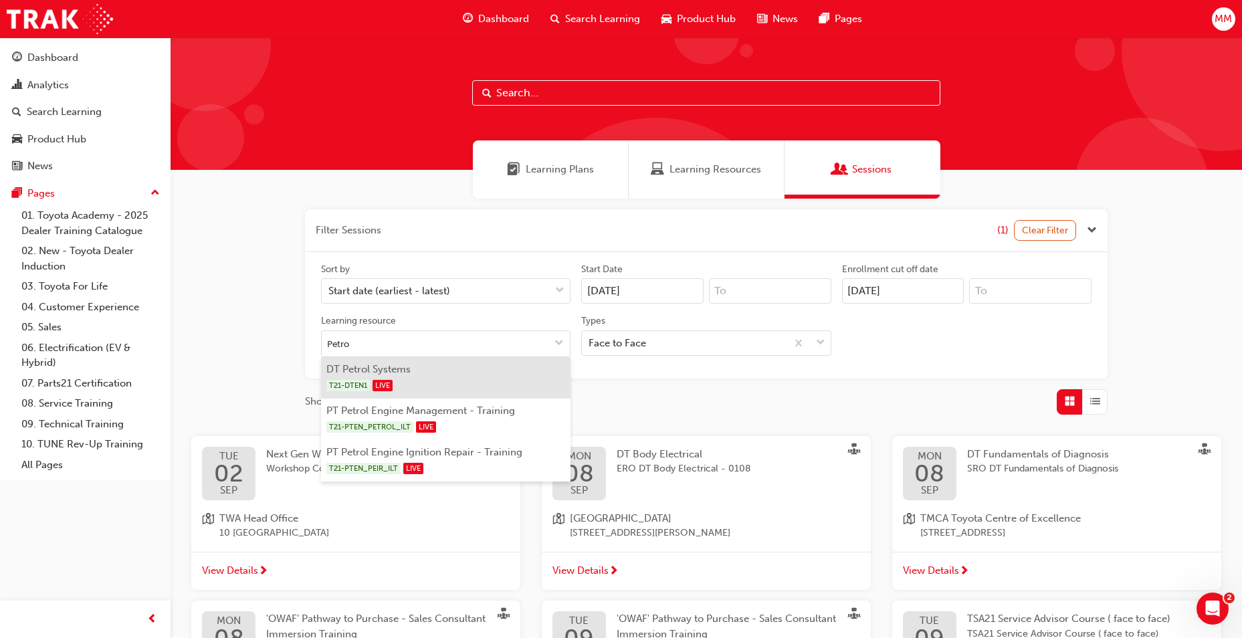
click at [494, 371] on li "DT Petrol Systems T21-DTEN1 LIVE" at bounding box center [446, 377] width 250 height 41
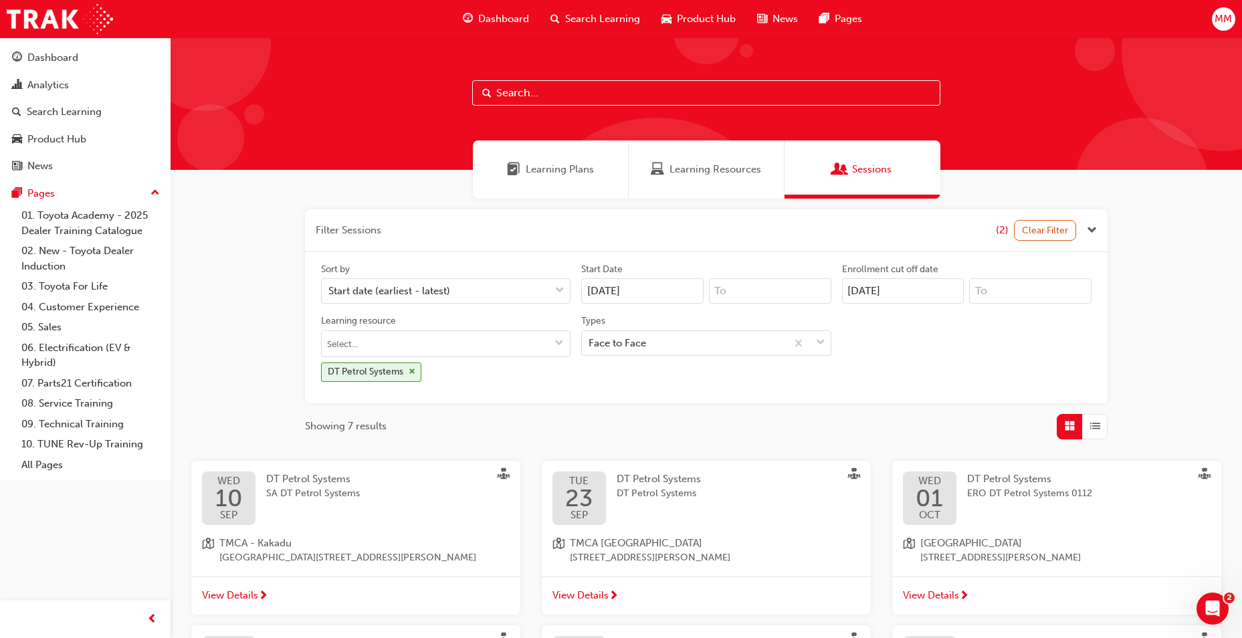
click at [295, 591] on div "View Details" at bounding box center [355, 596] width 329 height 39
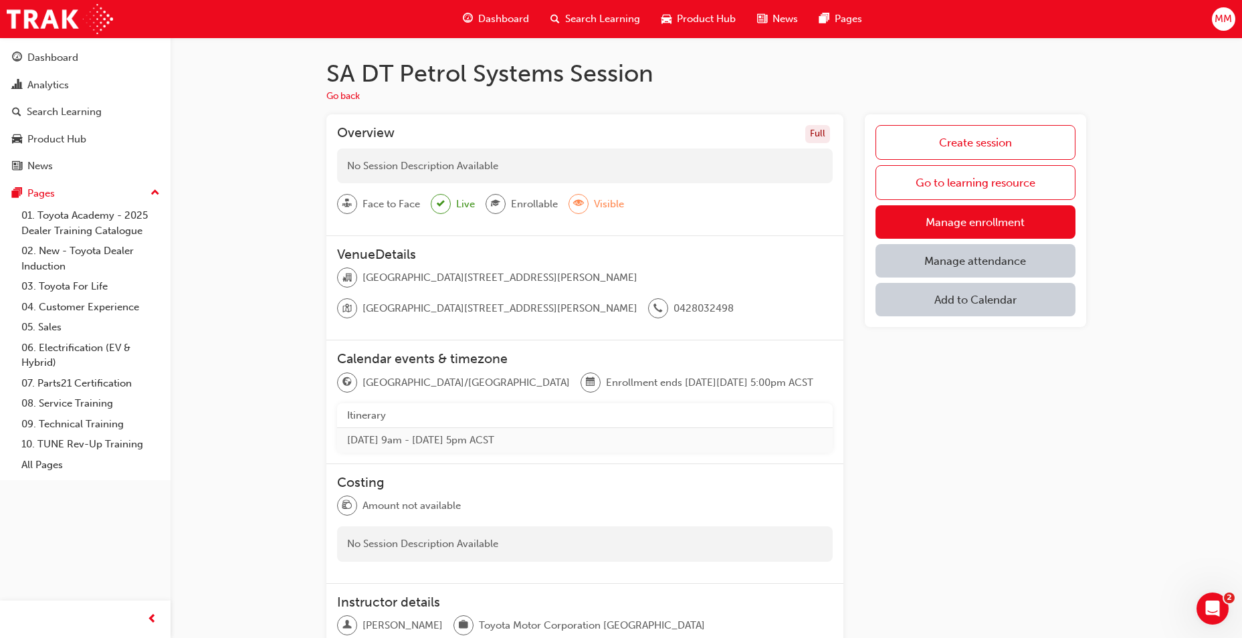
drag, startPoint x: 983, startPoint y: 235, endPoint x: 992, endPoint y: 254, distance: 20.9
click at [983, 237] on link "Manage enrollment" at bounding box center [976, 221] width 200 height 33
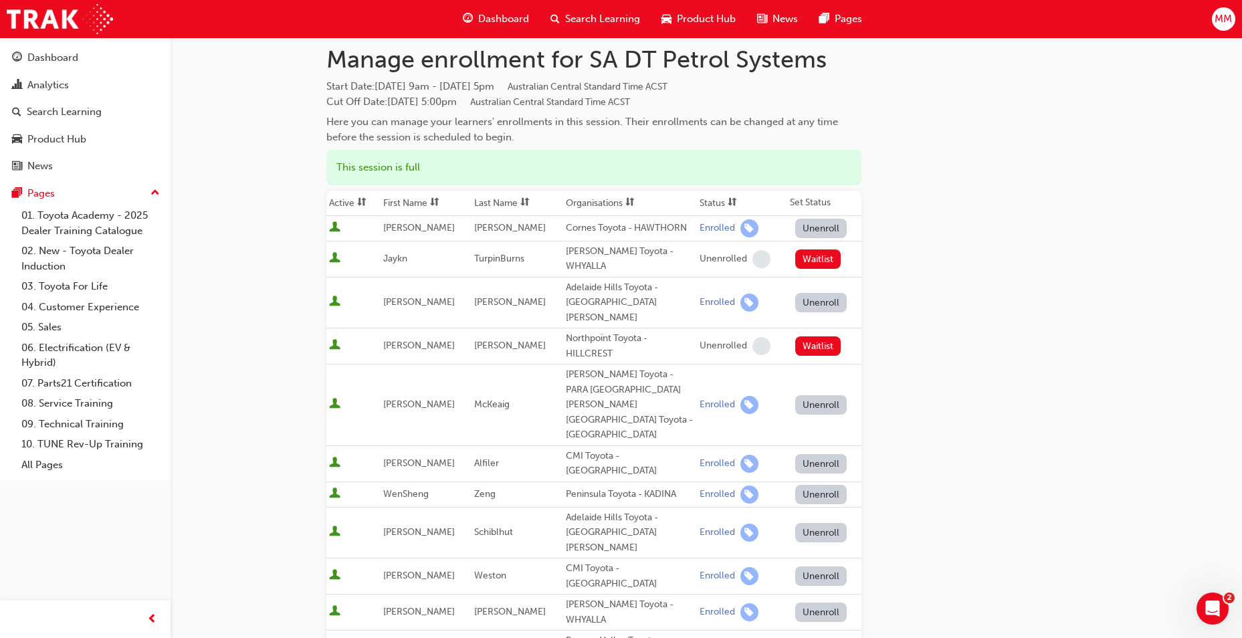
scroll to position [67, 0]
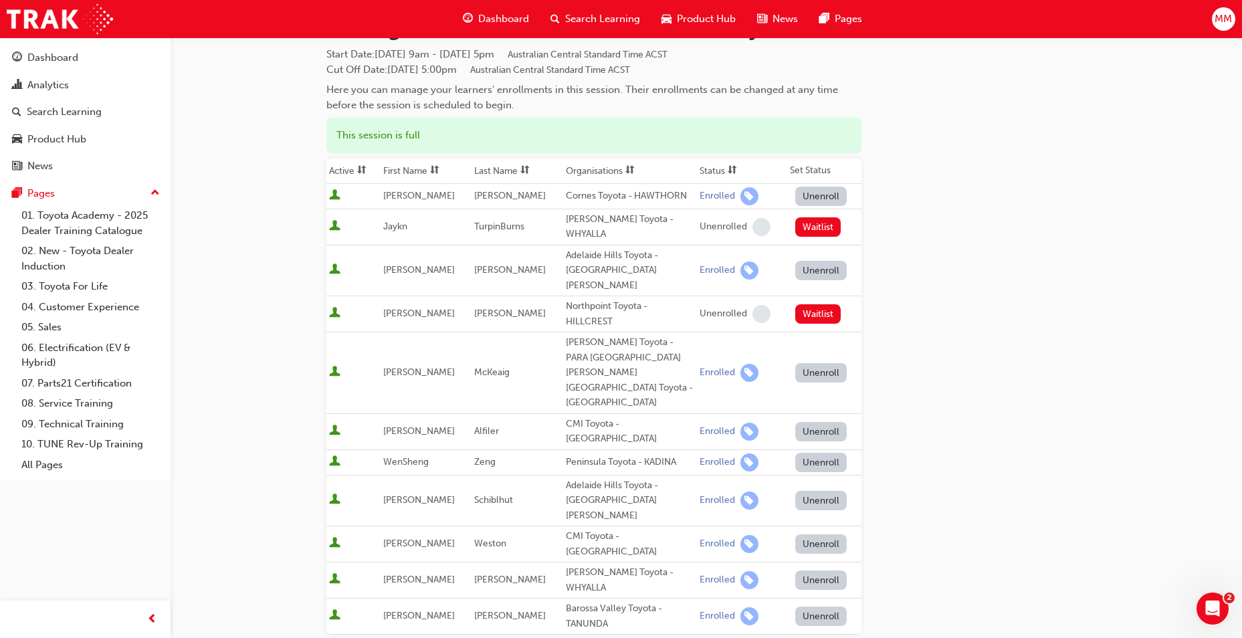
click at [981, 444] on div "Go to session detail page Manage enrollment for SA DT Petrol Systems Start Date…" at bounding box center [706, 413] width 760 height 884
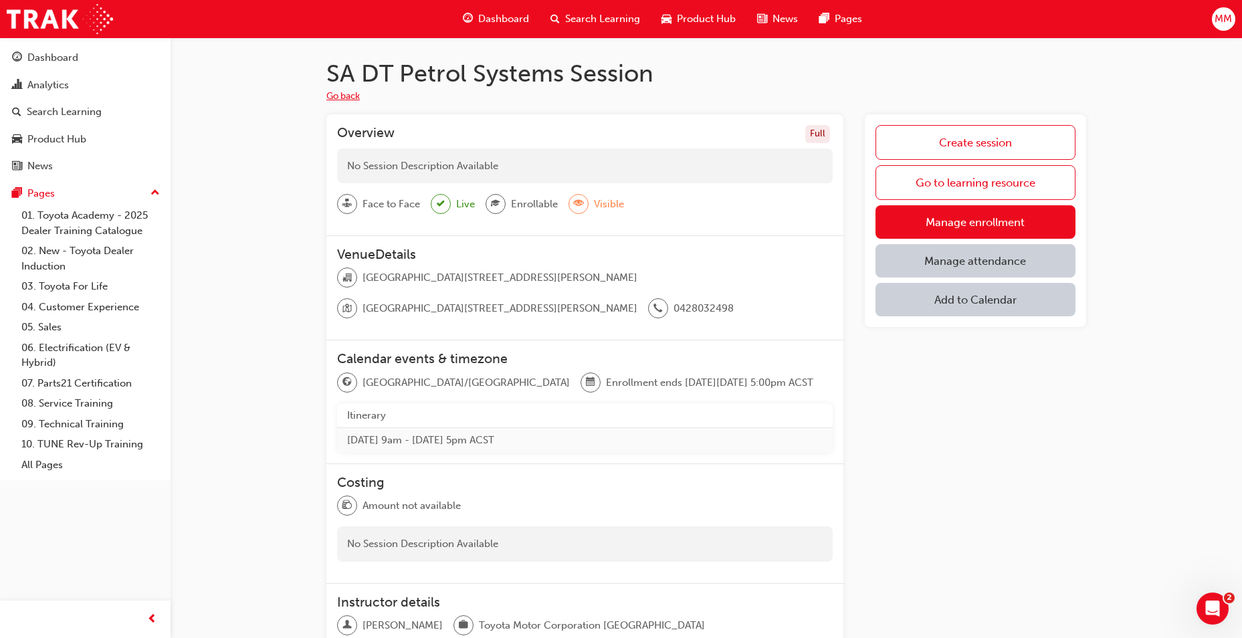
click at [322, 94] on div "SA DT Petrol Systems Session Go back Overview Full No Session Description Avail…" at bounding box center [706, 400] width 803 height 682
click at [349, 98] on button "Go back" at bounding box center [342, 96] width 33 height 15
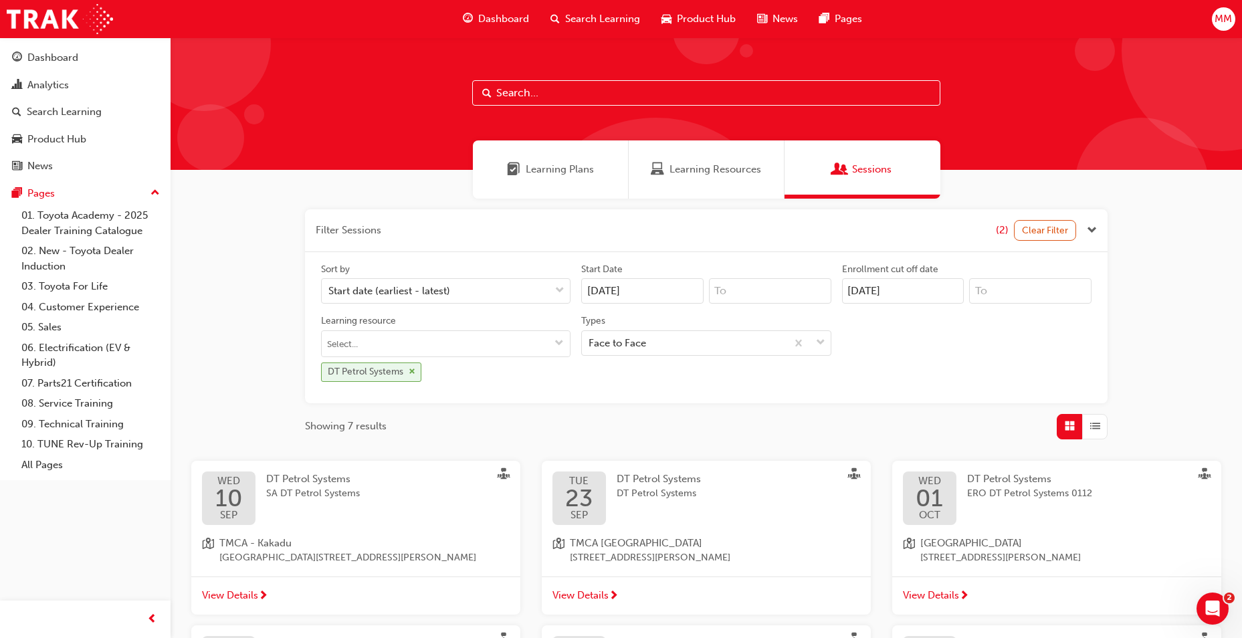
click at [413, 372] on span "cross-icon" at bounding box center [412, 372] width 7 height 8
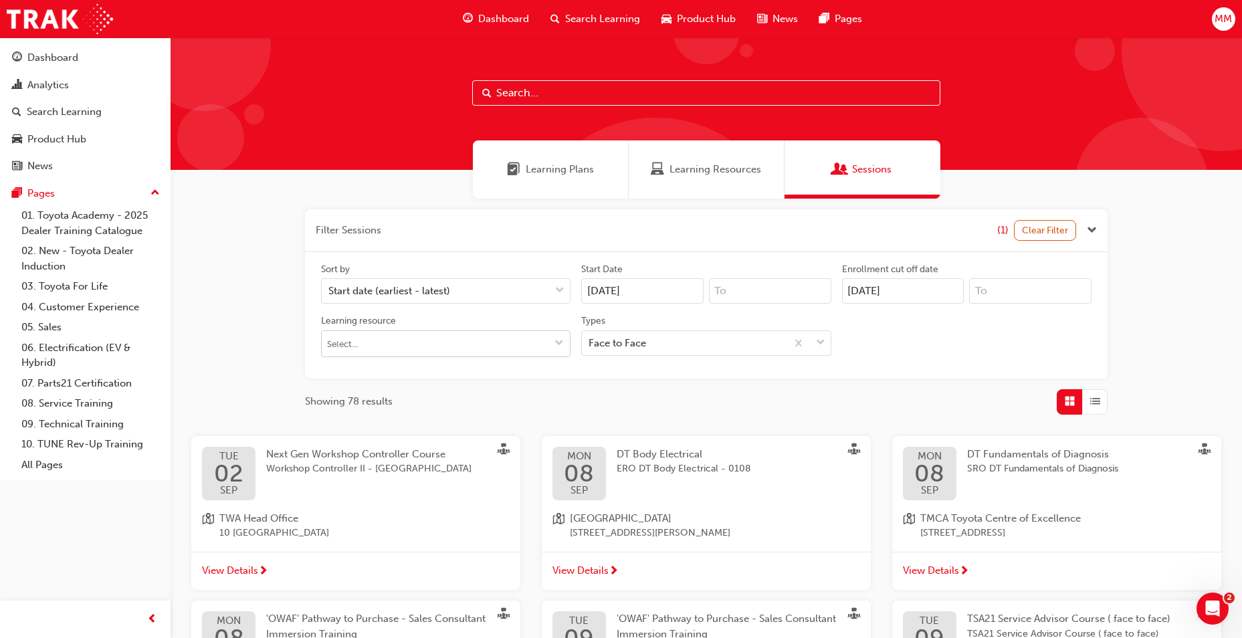
click at [409, 345] on input "Learning resource" at bounding box center [446, 343] width 248 height 25
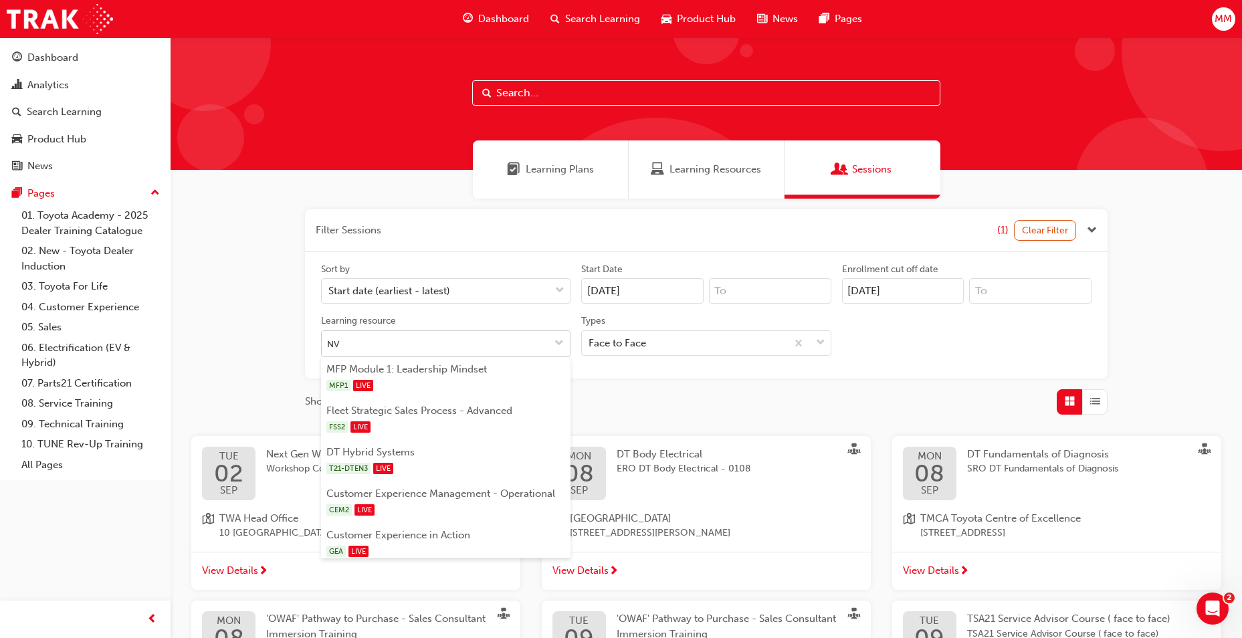
type input "NVH"
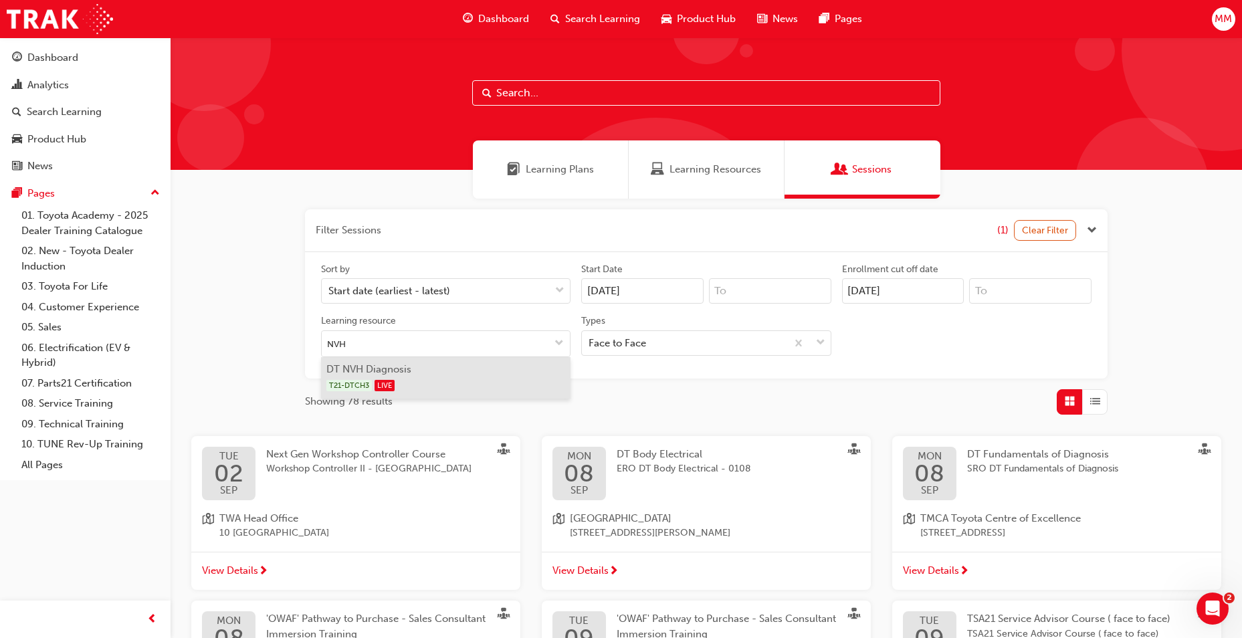
click at [423, 383] on div "T21-DTCH3 LIVE" at bounding box center [446, 385] width 240 height 17
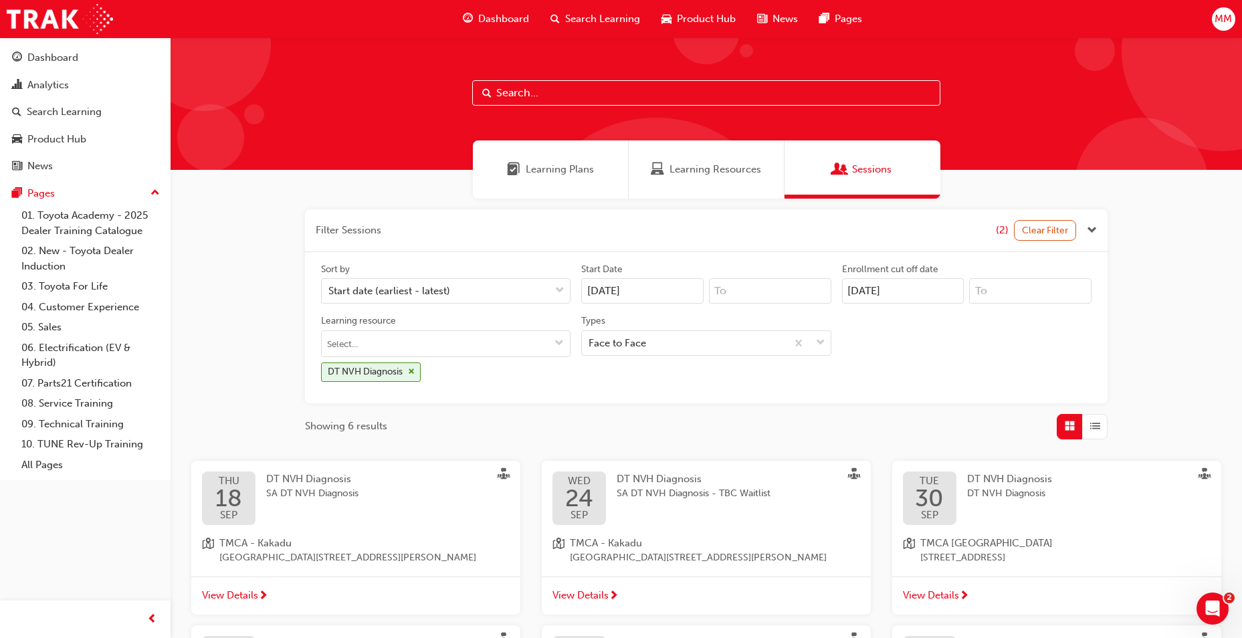
click at [402, 516] on div "THU 18 SEP DT NVH Diagnosis SA DT NVH Diagnosis" at bounding box center [356, 499] width 308 height 54
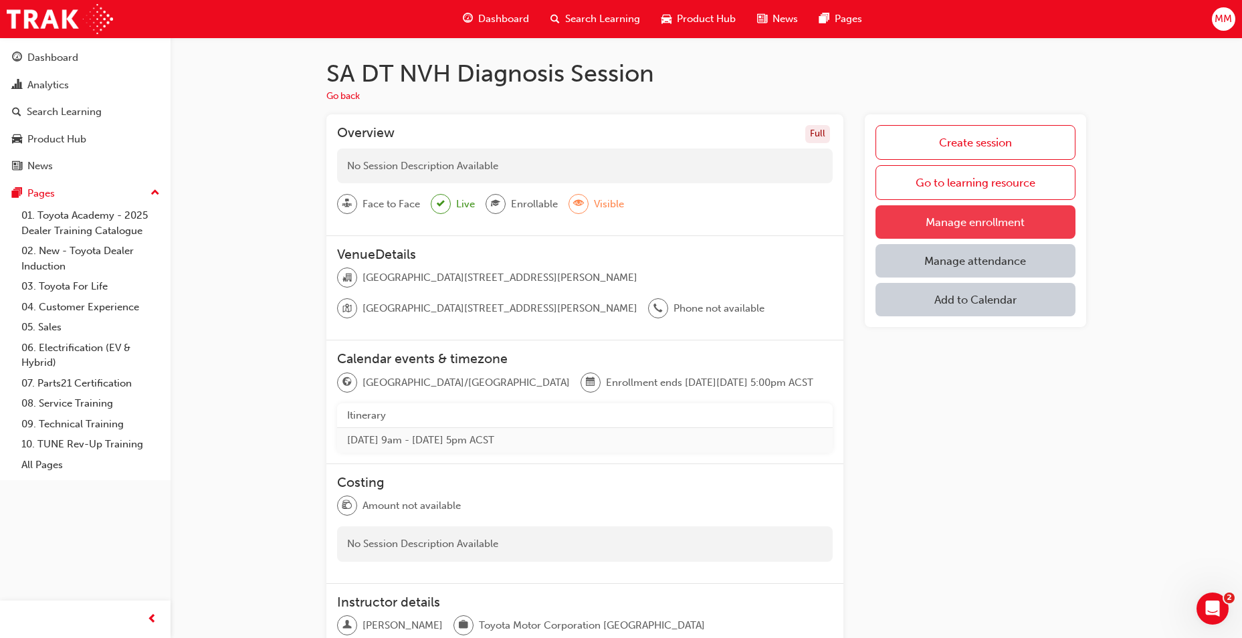
click at [955, 219] on link "Manage enrollment" at bounding box center [976, 221] width 200 height 33
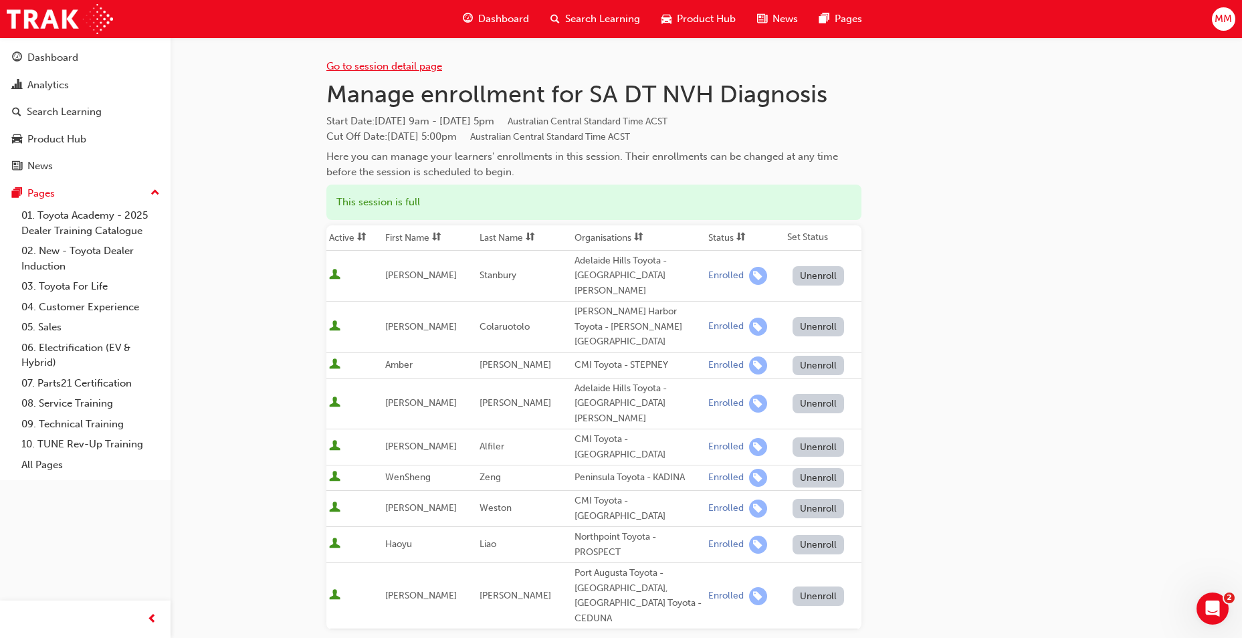
click at [383, 63] on link "Go to session detail page" at bounding box center [384, 66] width 116 height 12
click at [400, 68] on link "Go to session detail page" at bounding box center [384, 66] width 116 height 12
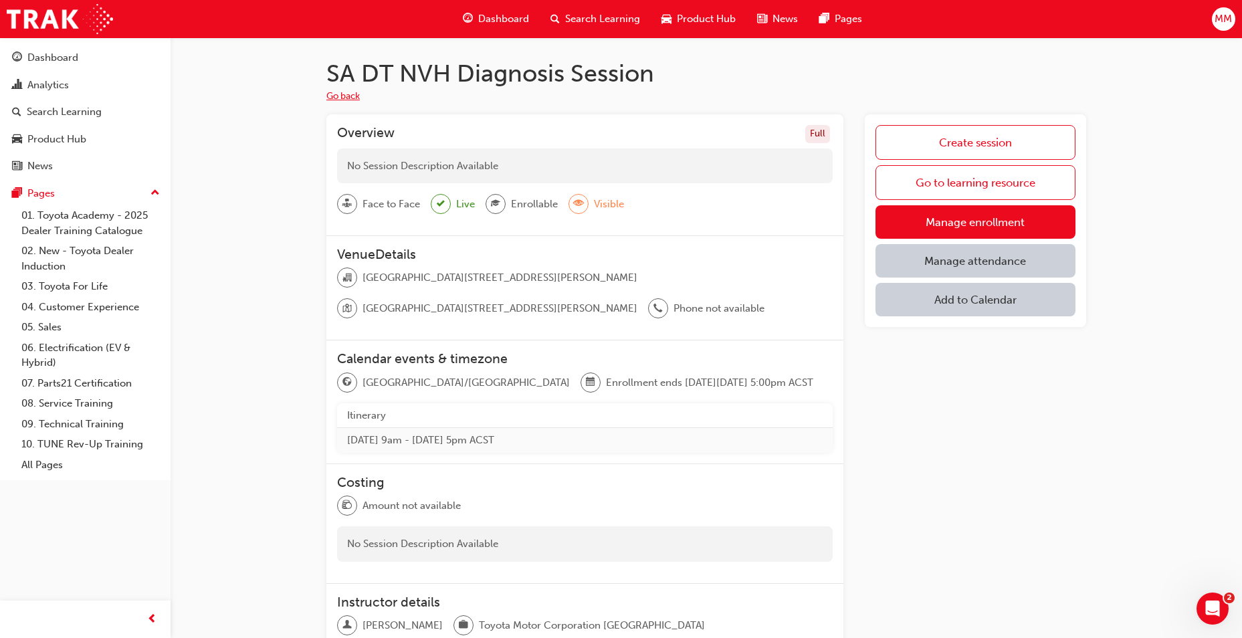
click at [352, 100] on button "Go back" at bounding box center [342, 96] width 33 height 15
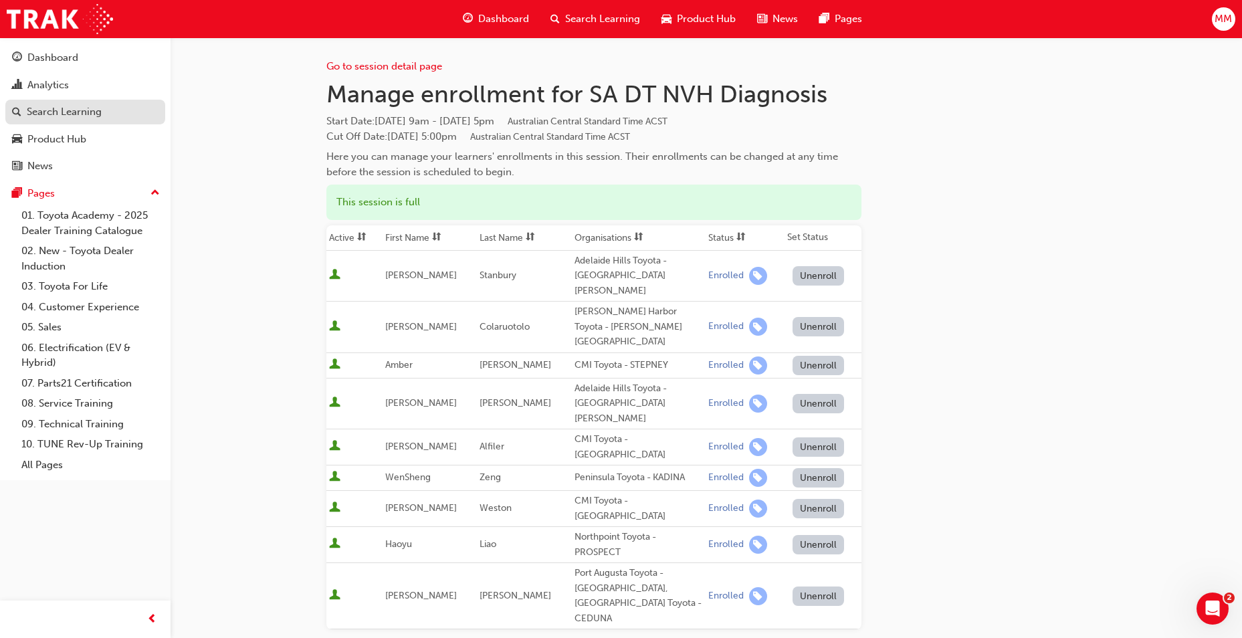
click at [62, 108] on div "Search Learning" at bounding box center [64, 111] width 75 height 15
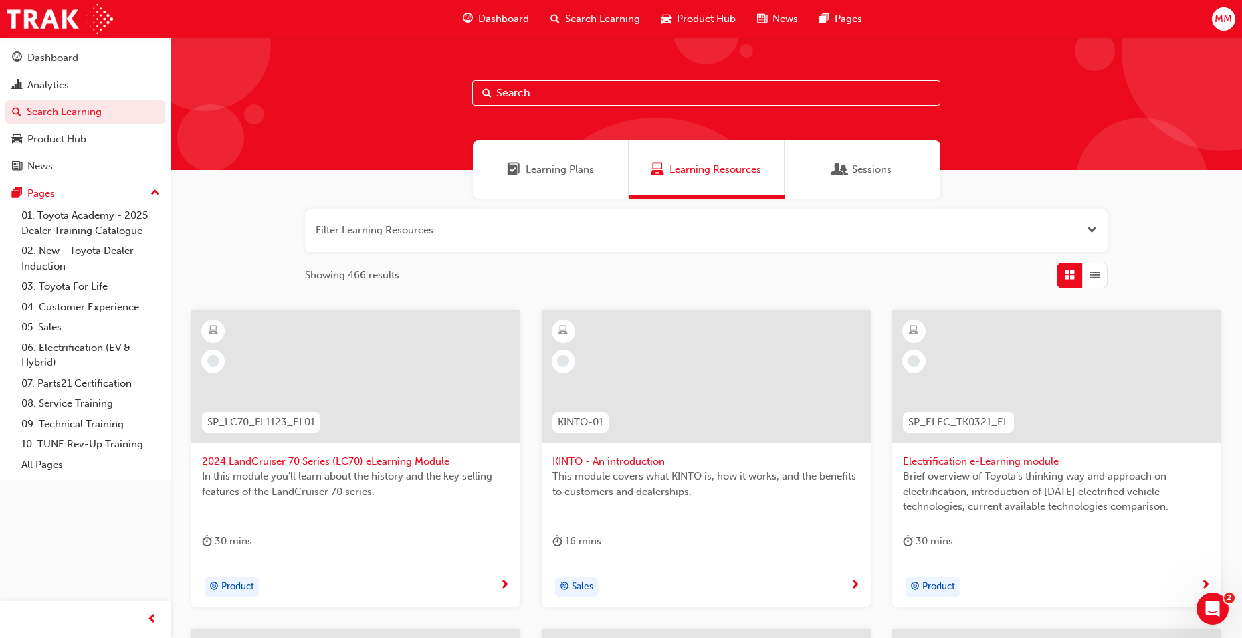
click at [888, 171] on span "Sessions" at bounding box center [871, 169] width 39 height 15
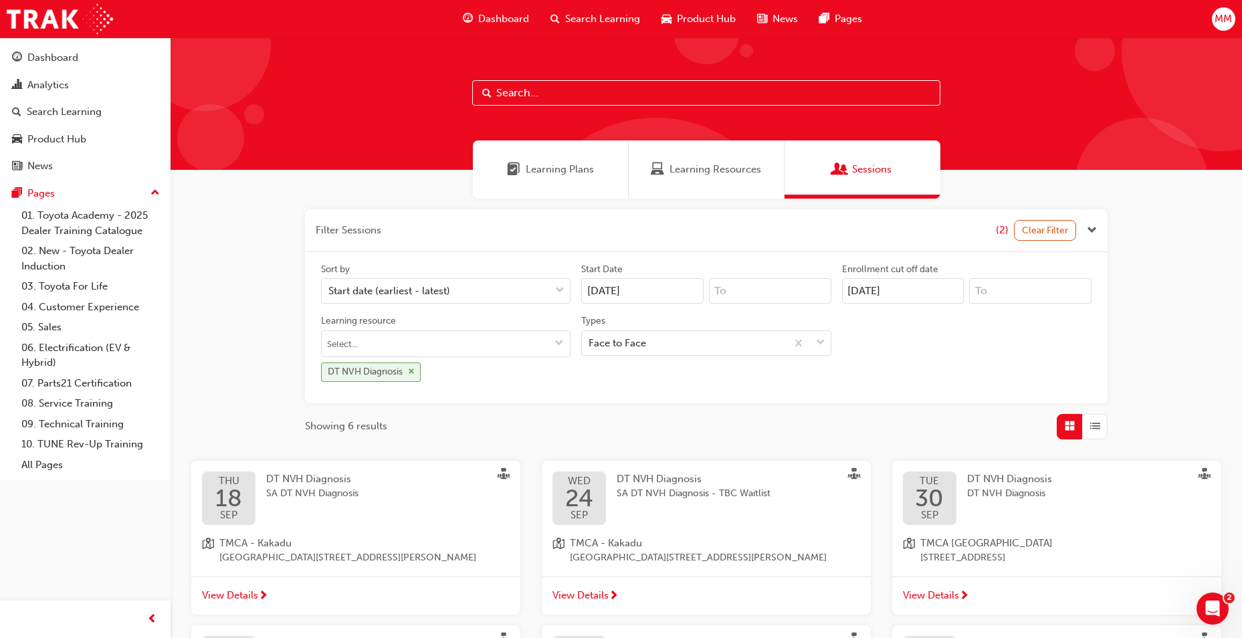
click at [413, 370] on span "cross-icon" at bounding box center [411, 372] width 7 height 8
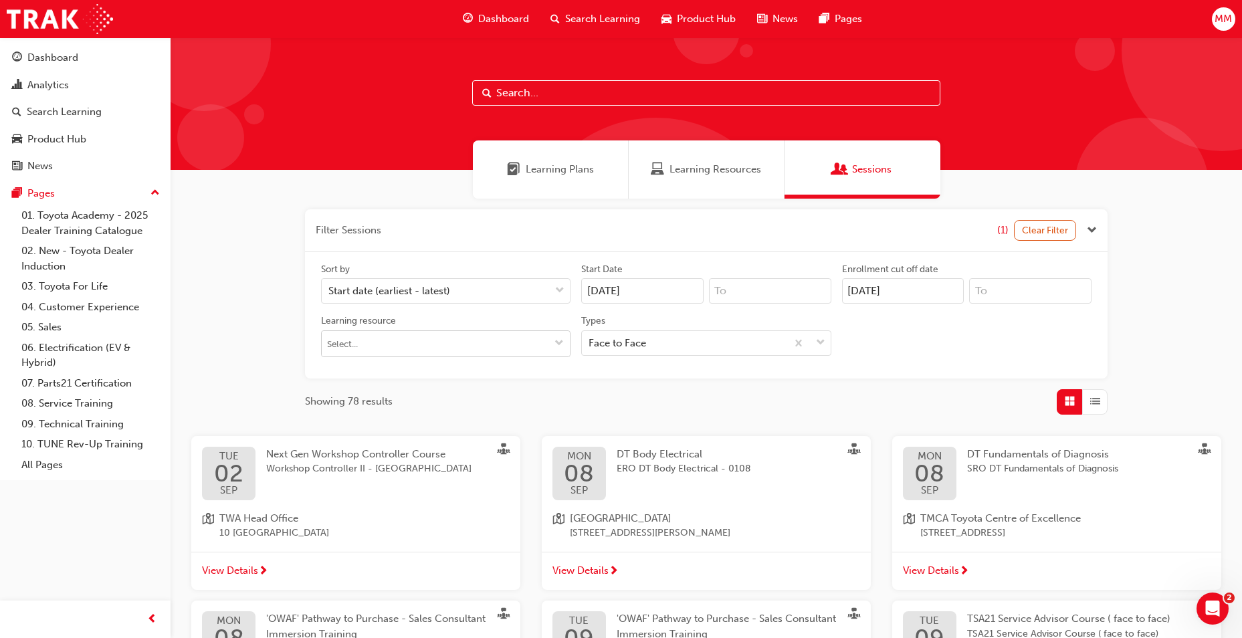
click at [526, 338] on input "Learning resource" at bounding box center [446, 343] width 248 height 25
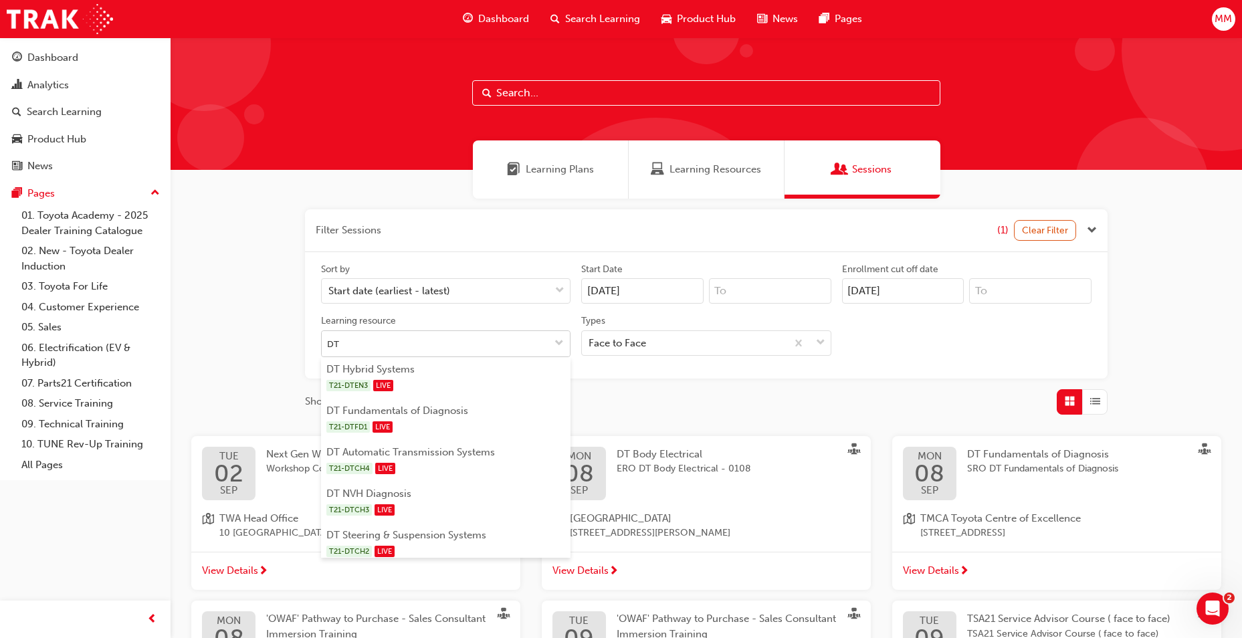
type input "DT D"
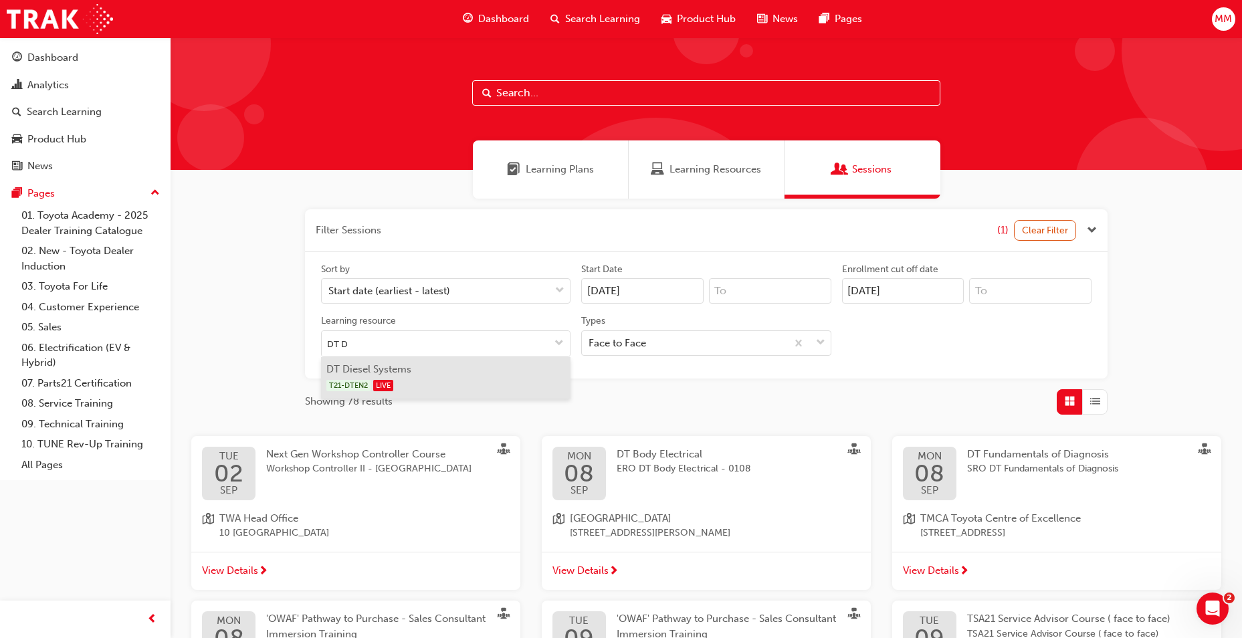
click at [461, 377] on div "T21-DTEN2 LIVE" at bounding box center [446, 385] width 240 height 17
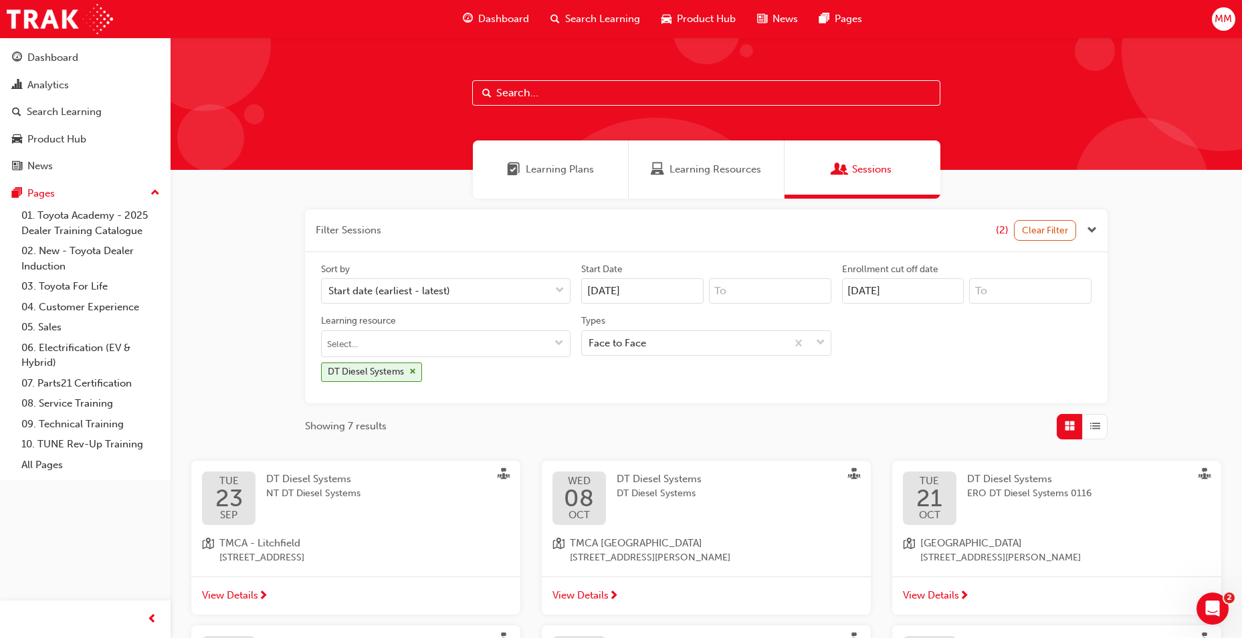
click at [398, 532] on div "TUE 23 SEP DT Diesel Systems NT DT Diesel Systems TMCA - Litchfield 60 Coonawar…" at bounding box center [355, 519] width 329 height 116
click at [325, 485] on div "DT Diesel Systems NT DT Diesel Systems" at bounding box center [313, 487] width 94 height 30
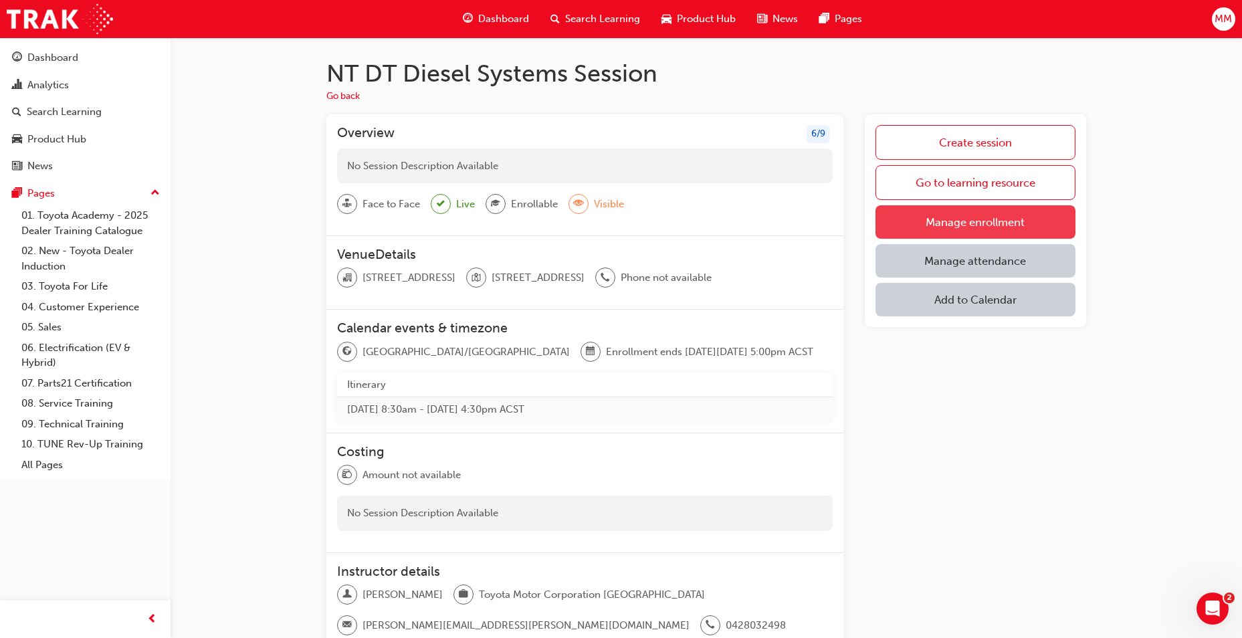
click at [926, 213] on link "Manage enrollment" at bounding box center [976, 221] width 200 height 33
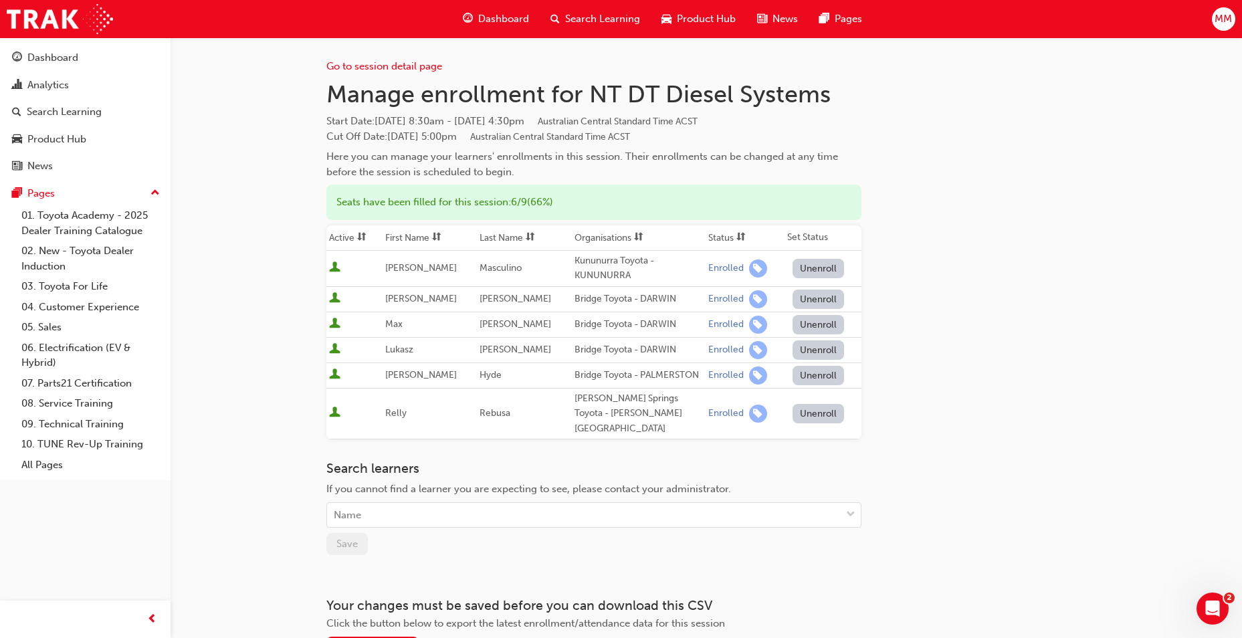
click at [915, 318] on div "Go to session detail page Manage enrollment for NT DT Diesel Systems Start Date…" at bounding box center [706, 348] width 760 height 622
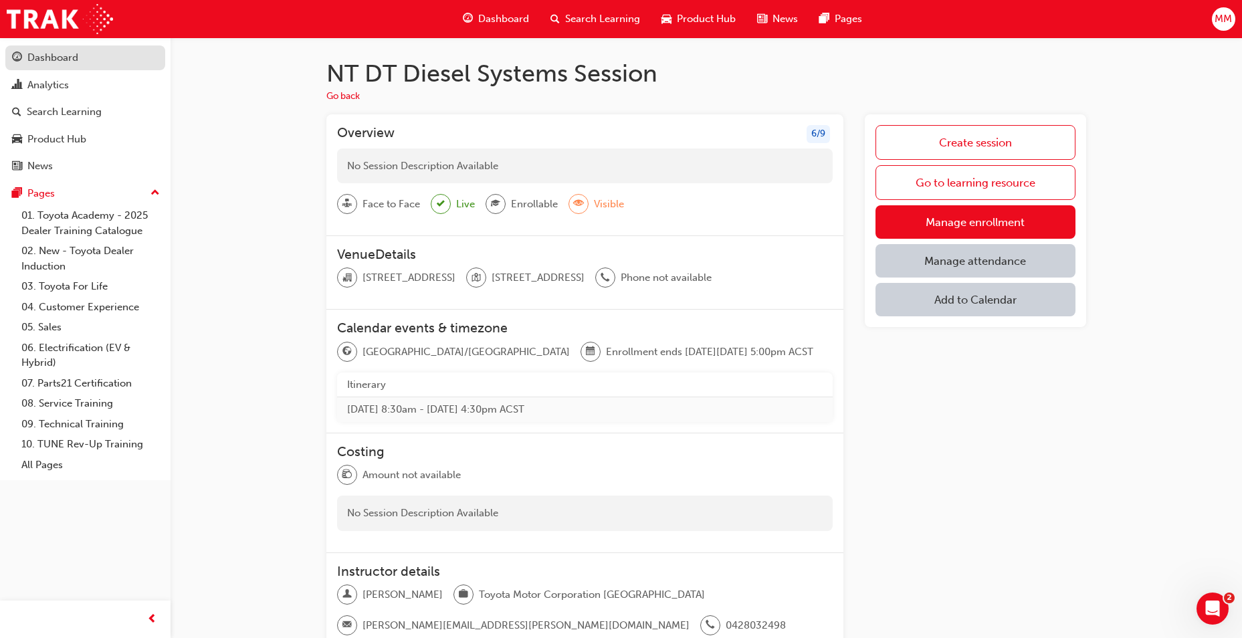
click at [64, 58] on div "Dashboard" at bounding box center [52, 57] width 51 height 15
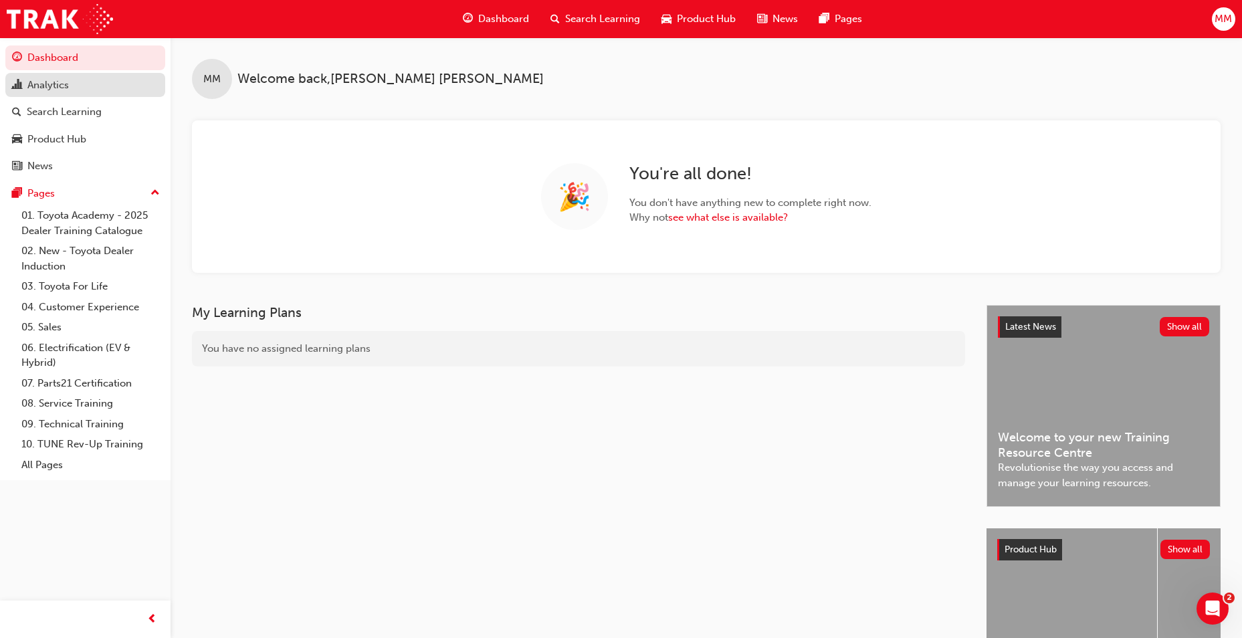
click at [69, 80] on div "Analytics" at bounding box center [47, 85] width 41 height 15
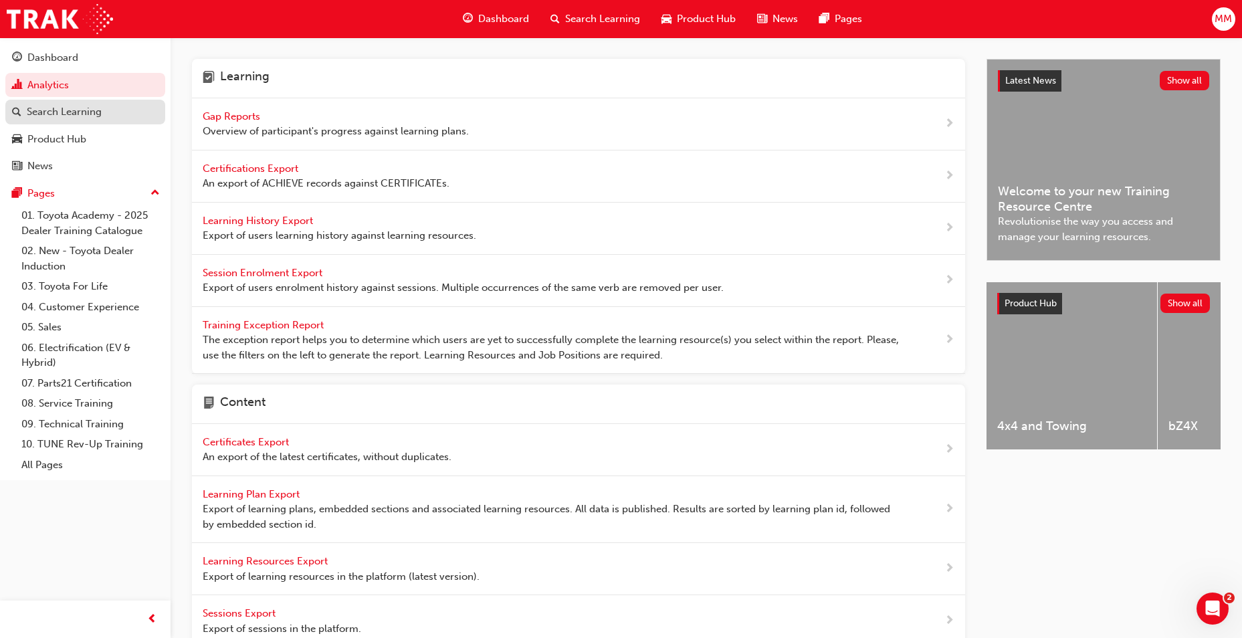
click at [76, 102] on link "Search Learning" at bounding box center [85, 112] width 160 height 25
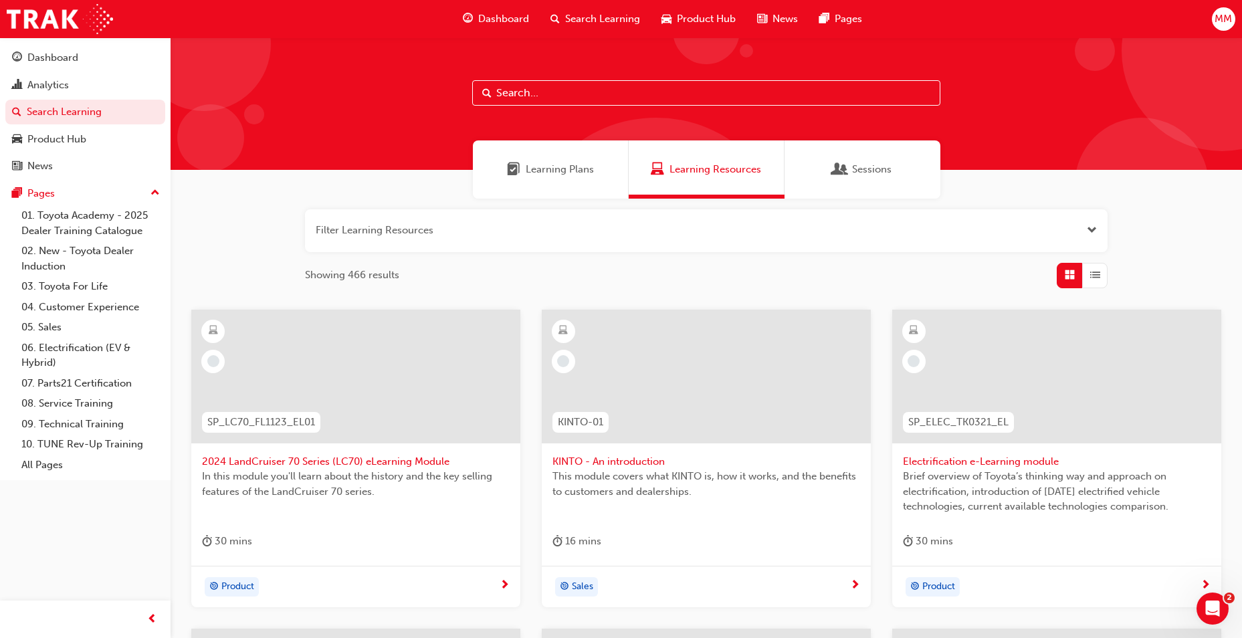
click at [877, 163] on span "Sessions" at bounding box center [871, 169] width 39 height 15
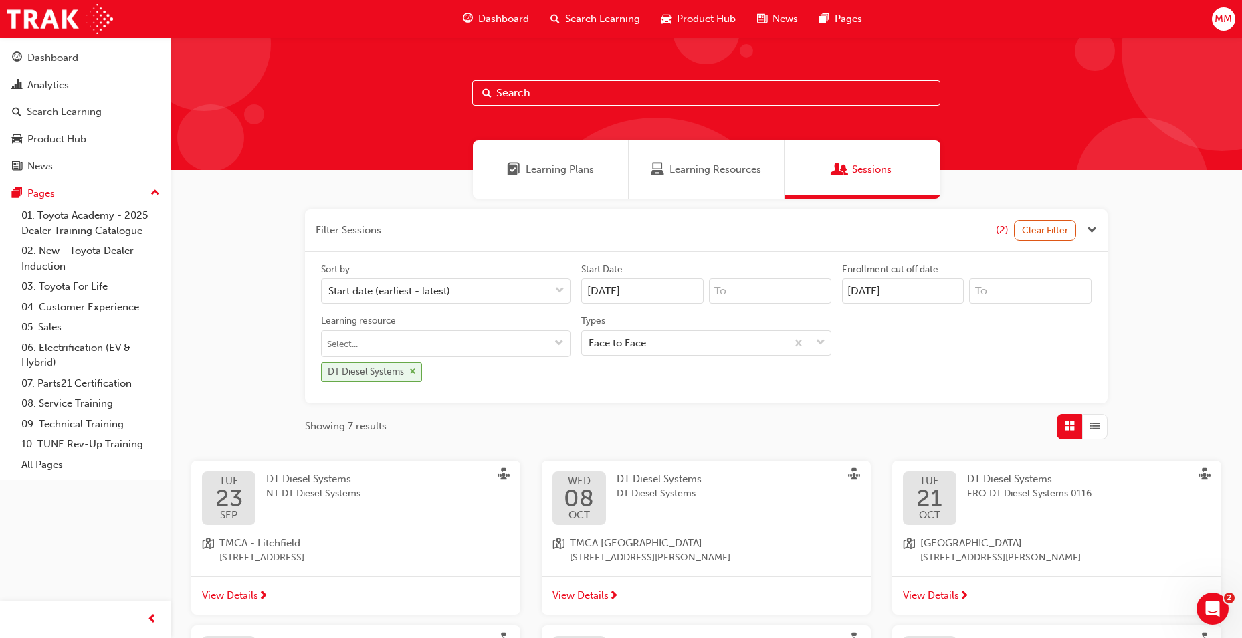
click at [411, 368] on span "cross-icon" at bounding box center [412, 372] width 7 height 8
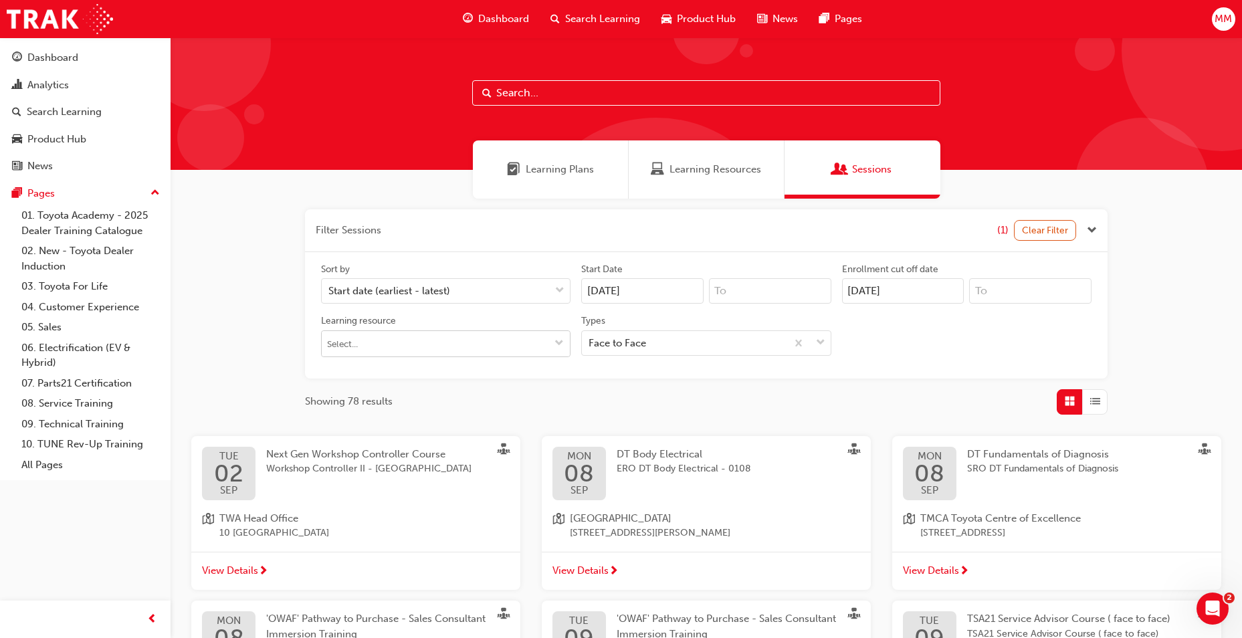
click at [395, 342] on input "Learning resource" at bounding box center [446, 343] width 248 height 25
type input "hybrid"
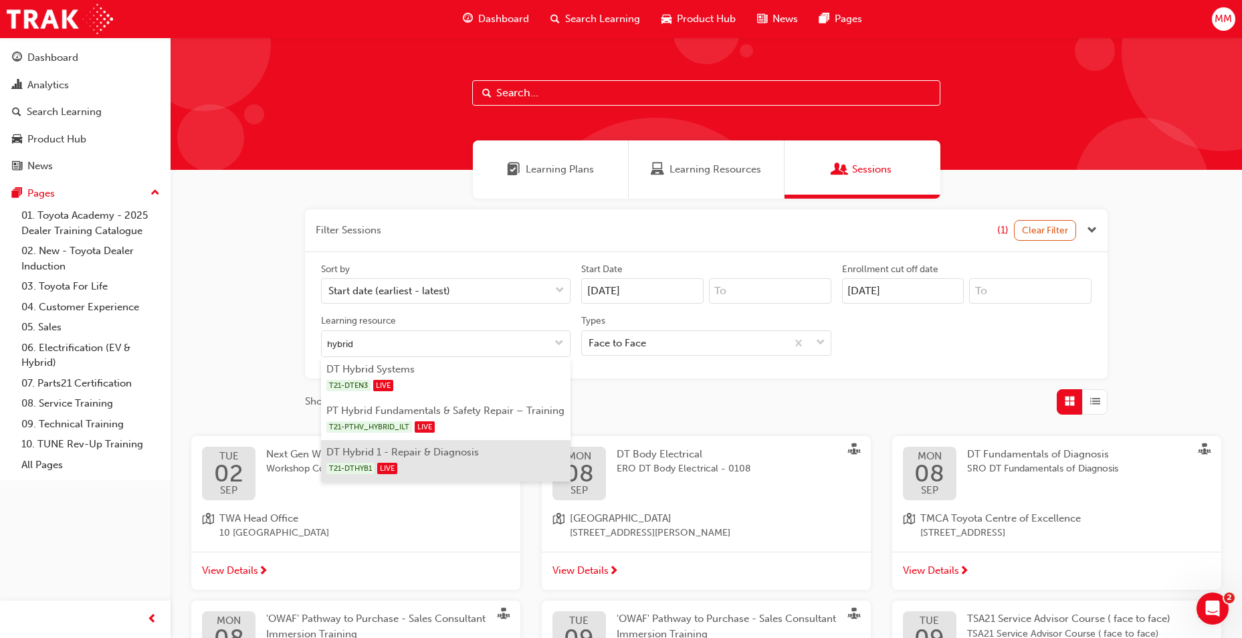
click at [414, 448] on li "DT Hybrid 1 - Repair & Diagnosis T21-DTHYB1 LIVE" at bounding box center [446, 460] width 250 height 41
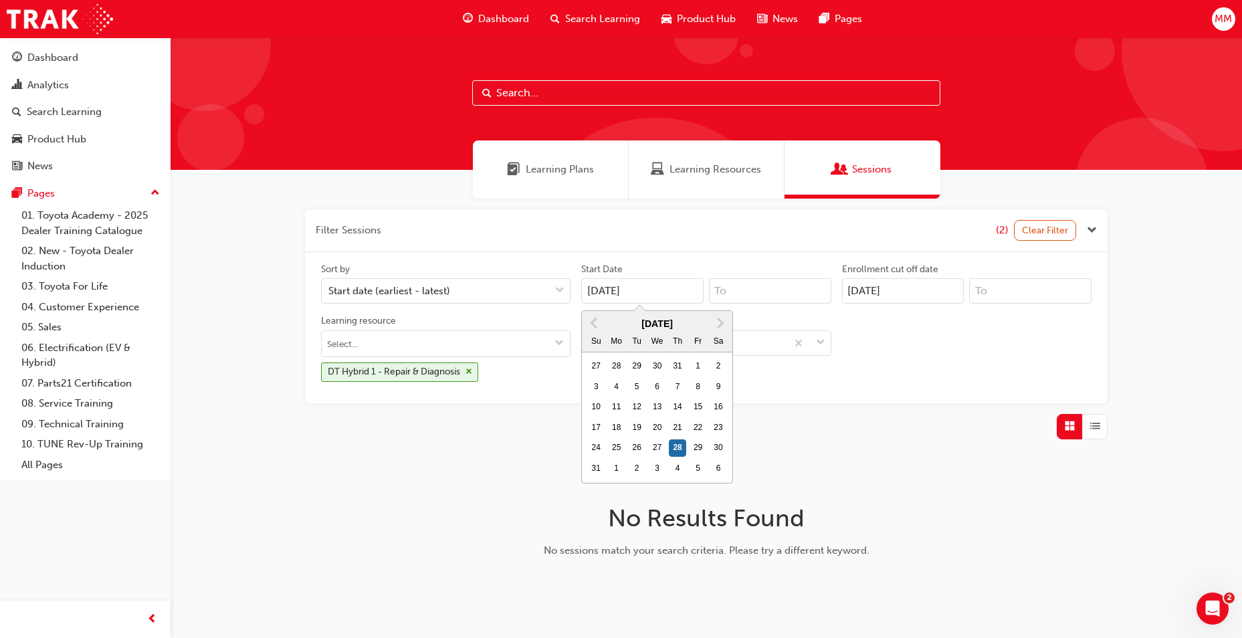
click at [682, 290] on input "[DATE]" at bounding box center [642, 290] width 122 height 25
click at [811, 403] on div "Sort by Start date (earliest - latest) Start Date 28/08/25 Previous Month Next …" at bounding box center [706, 327] width 803 height 151
click at [472, 369] on span "cross-icon" at bounding box center [469, 372] width 7 height 8
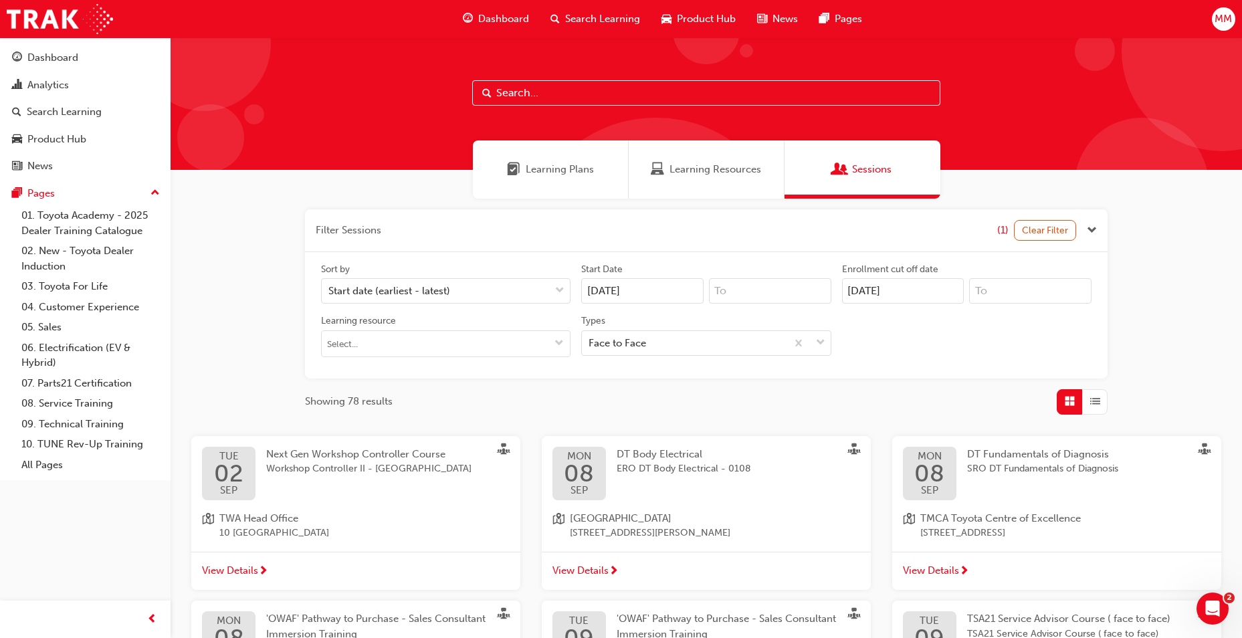
click at [591, 291] on input "[DATE]" at bounding box center [642, 290] width 122 height 25
click at [615, 409] on div "11" at bounding box center [616, 407] width 17 height 17
click at [615, 304] on input "[DATE]" at bounding box center [642, 290] width 122 height 25
type input "11/08/25"
click at [502, 376] on div "Sort by Start date (earliest - latest) Start Date 11/08/25 Enrollment cut off d…" at bounding box center [706, 315] width 803 height 126
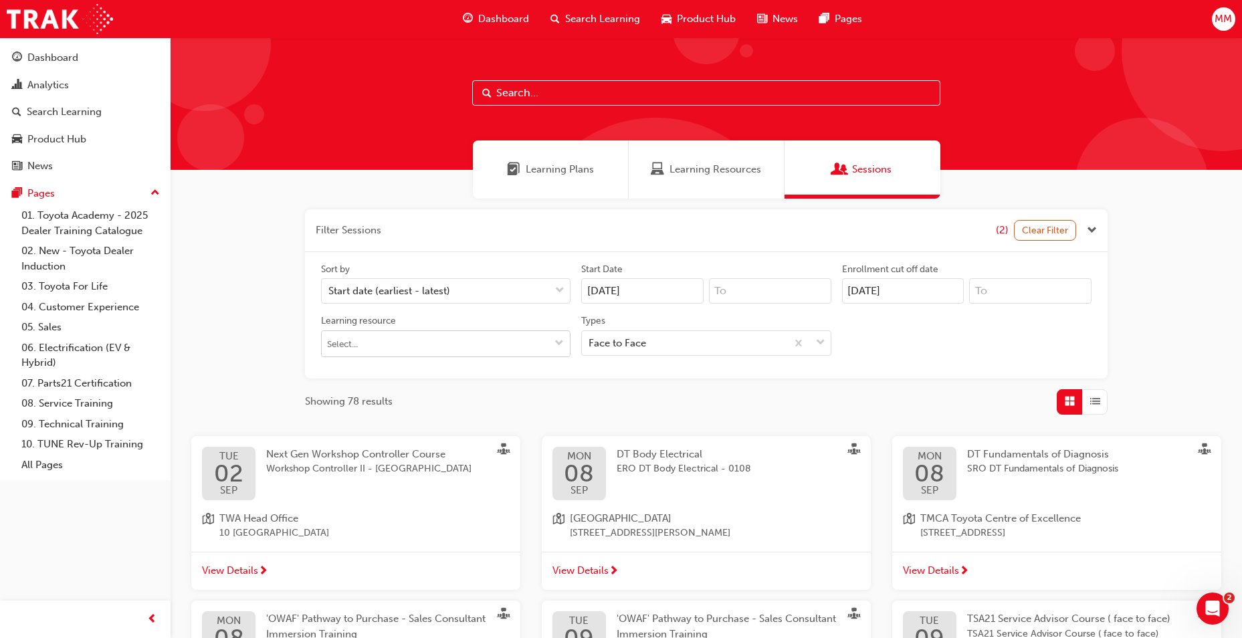
click at [559, 347] on span "down-icon" at bounding box center [559, 344] width 9 height 11
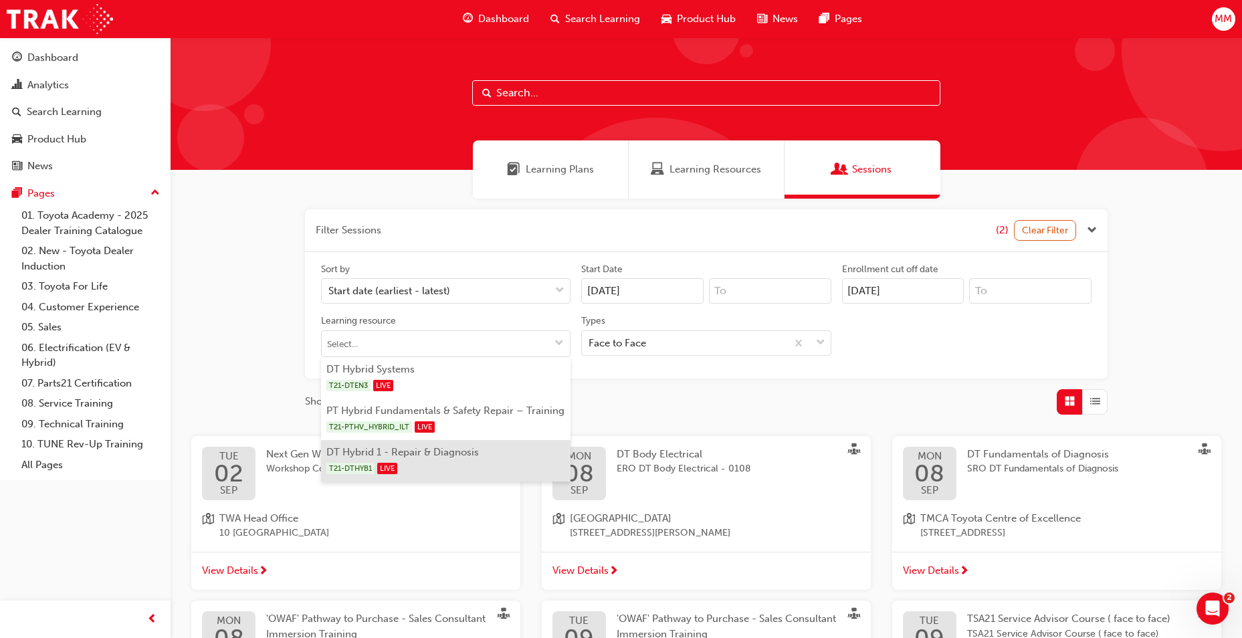
click at [429, 448] on li "DT Hybrid 1 - Repair & Diagnosis T21-DTHYB1 LIVE" at bounding box center [446, 460] width 250 height 41
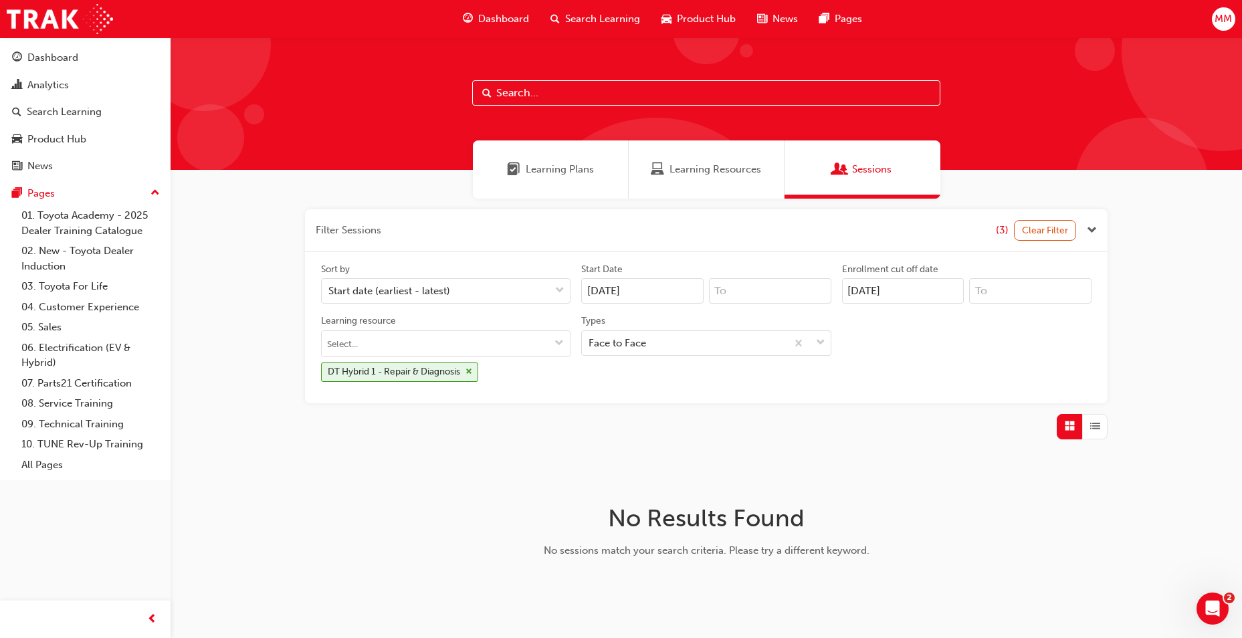
click at [559, 174] on span "Learning Plans" at bounding box center [560, 169] width 68 height 15
